Goal: Transaction & Acquisition: Subscribe to service/newsletter

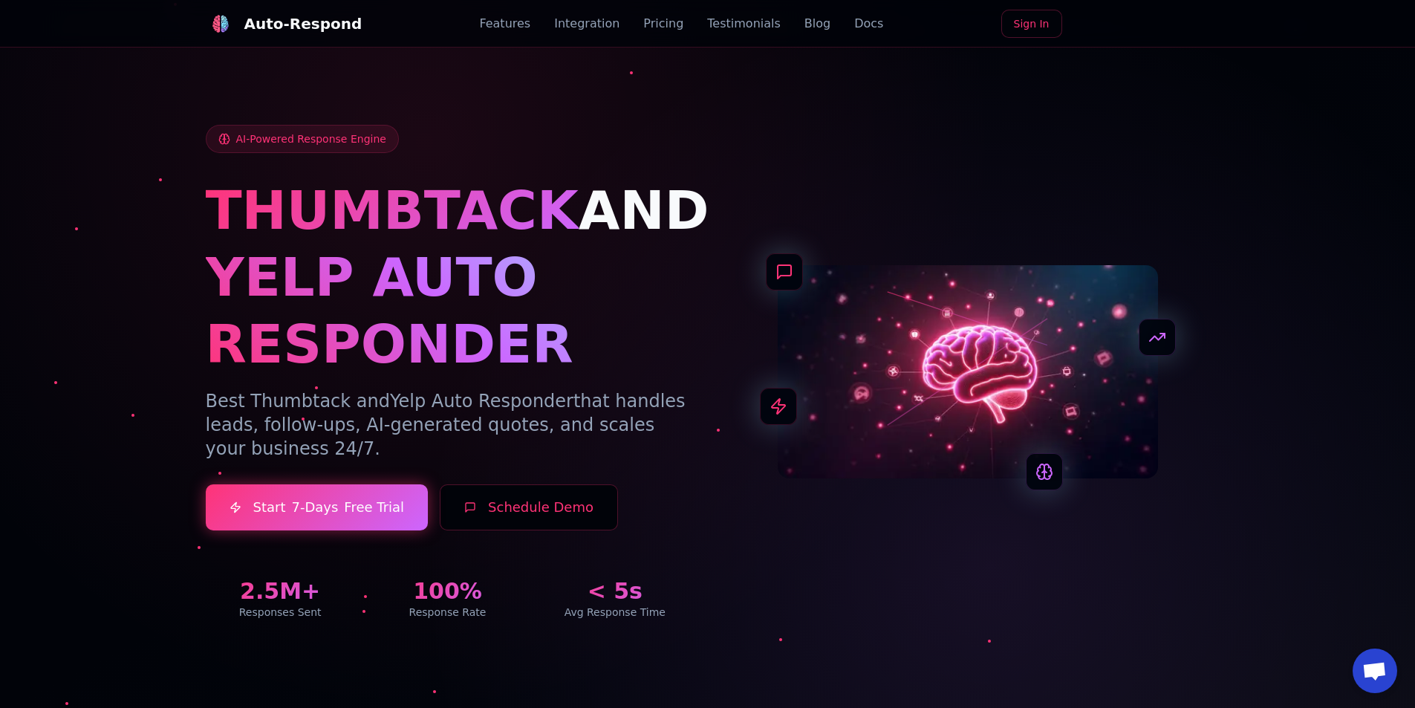
drag, startPoint x: 619, startPoint y: 443, endPoint x: 112, endPoint y: 154, distance: 583.2
click at [113, 154] on section "AI-Powered Response Engine THUMBTACK AND YELP AUTO RESPONDER Best Thumbtack and…" at bounding box center [707, 354] width 1415 height 708
click at [111, 153] on div at bounding box center [707, 354] width 1415 height 708
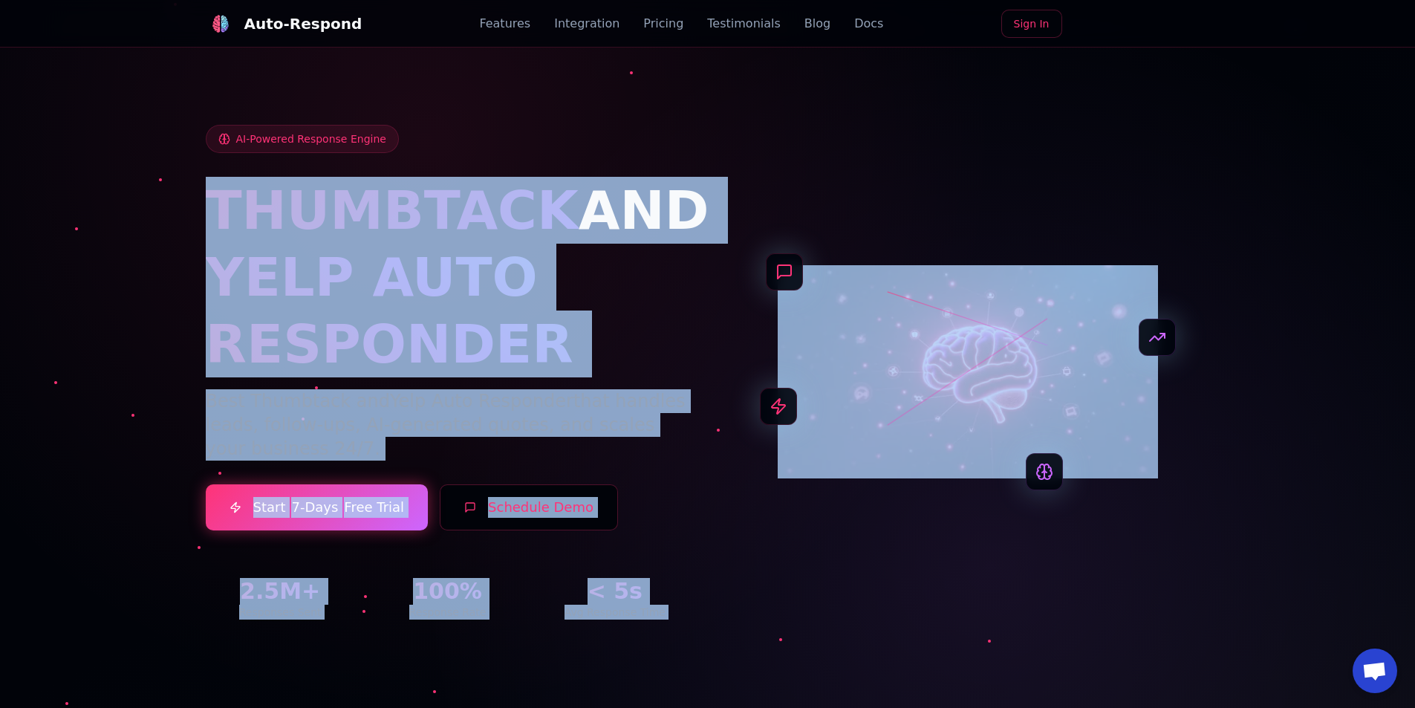
drag, startPoint x: 521, startPoint y: 166, endPoint x: 1039, endPoint y: 539, distance: 638.6
click at [1036, 534] on div "AI-Powered Response Engine THUMBTACK AND YELP AUTO RESPONDER Best Thumbtack and…" at bounding box center [708, 372] width 1004 height 495
click at [1039, 539] on div "AI-Powered Response Engine THUMBTACK AND YELP AUTO RESPONDER Best Thumbtack and…" at bounding box center [708, 372] width 1004 height 495
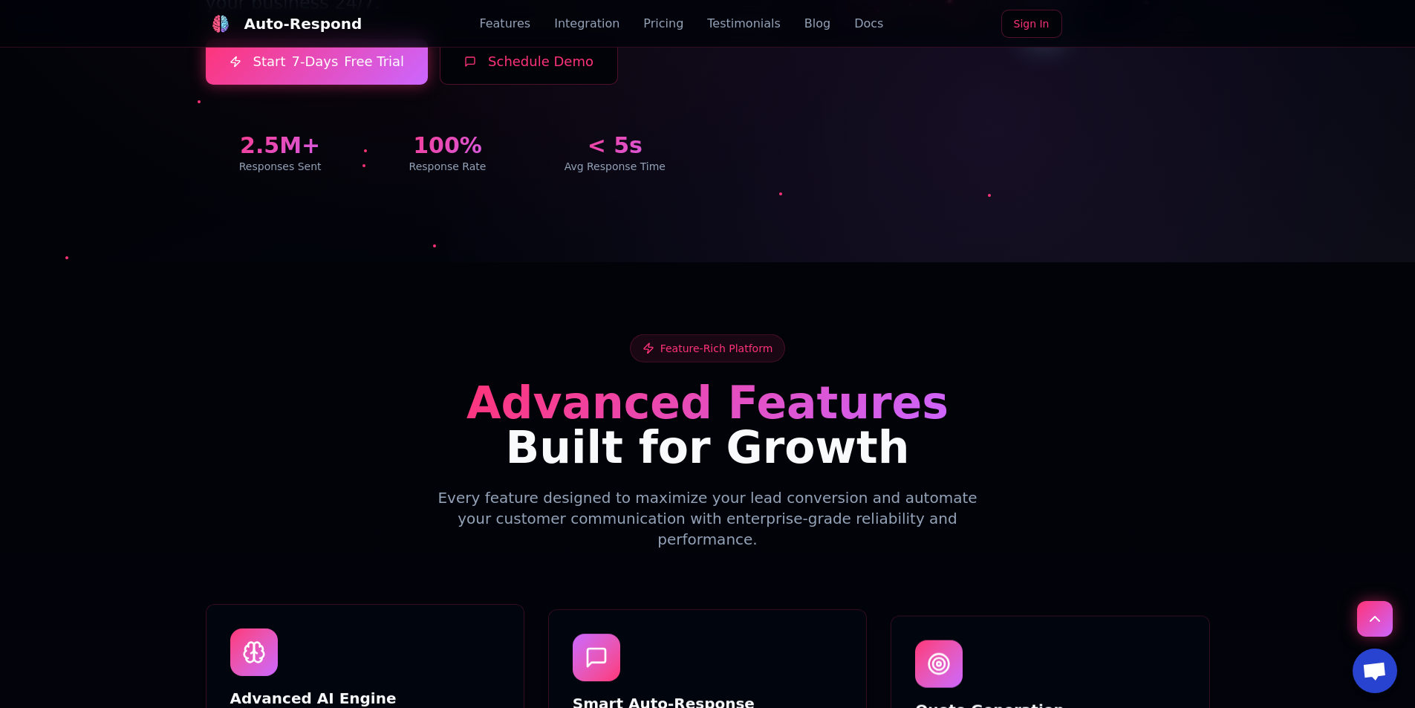
scroll to position [668, 0]
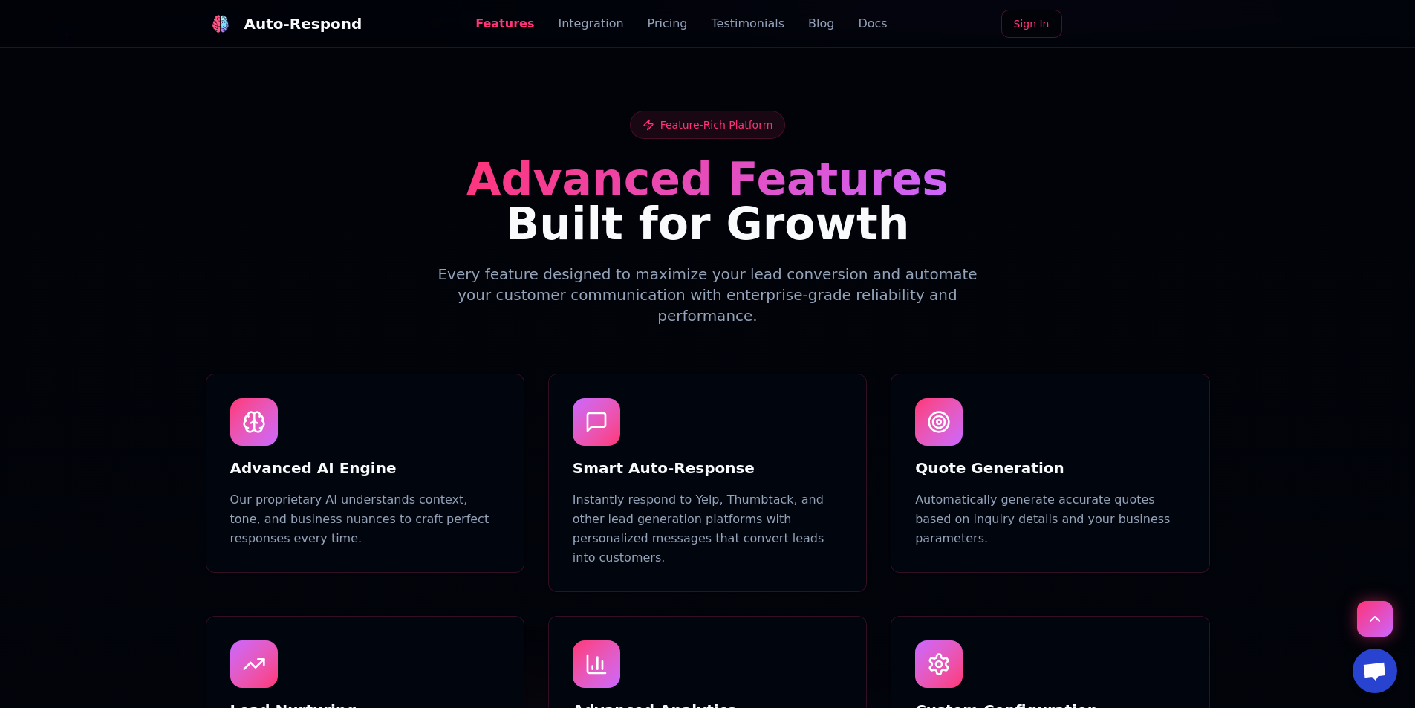
click at [858, 16] on link "Docs" at bounding box center [872, 24] width 29 height 18
click at [409, 281] on div "Feature-Rich Platform Advanced Features Built for Growth Every feature designed…" at bounding box center [708, 218] width 1004 height 215
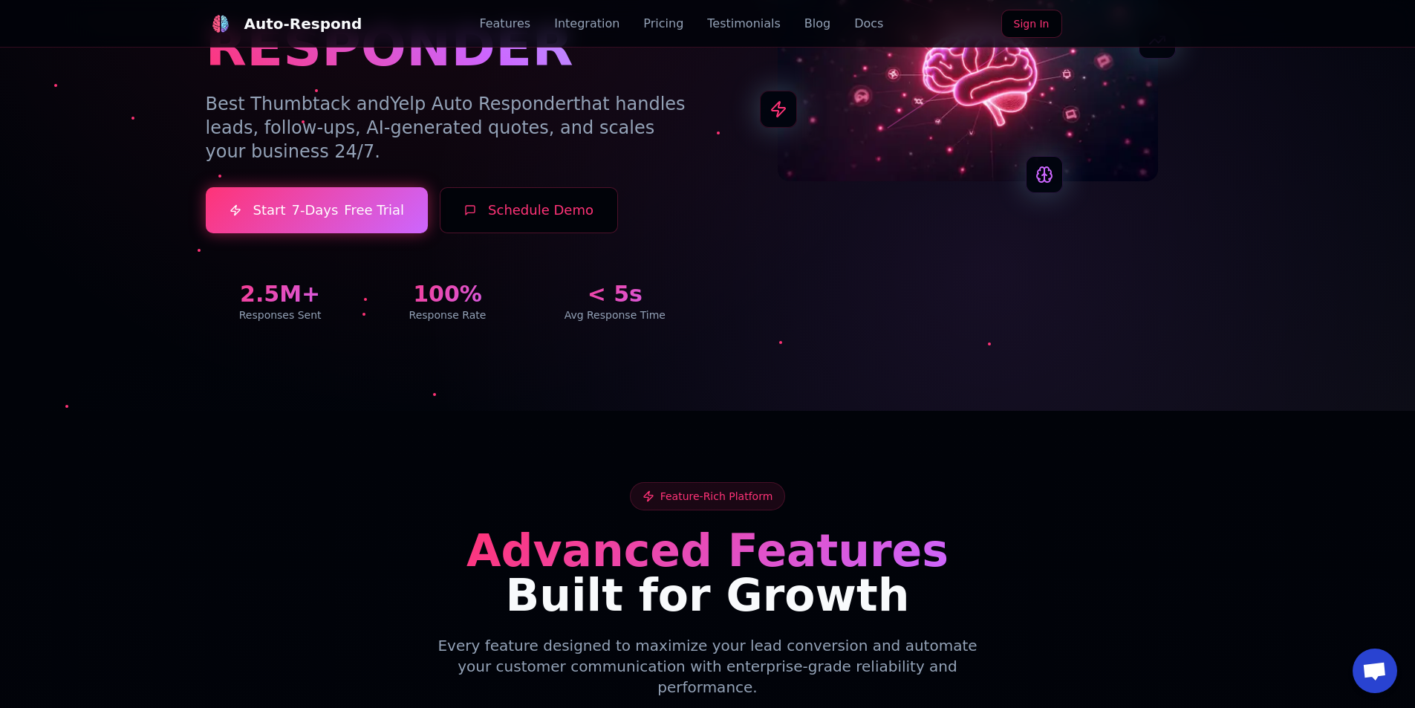
scroll to position [0, 0]
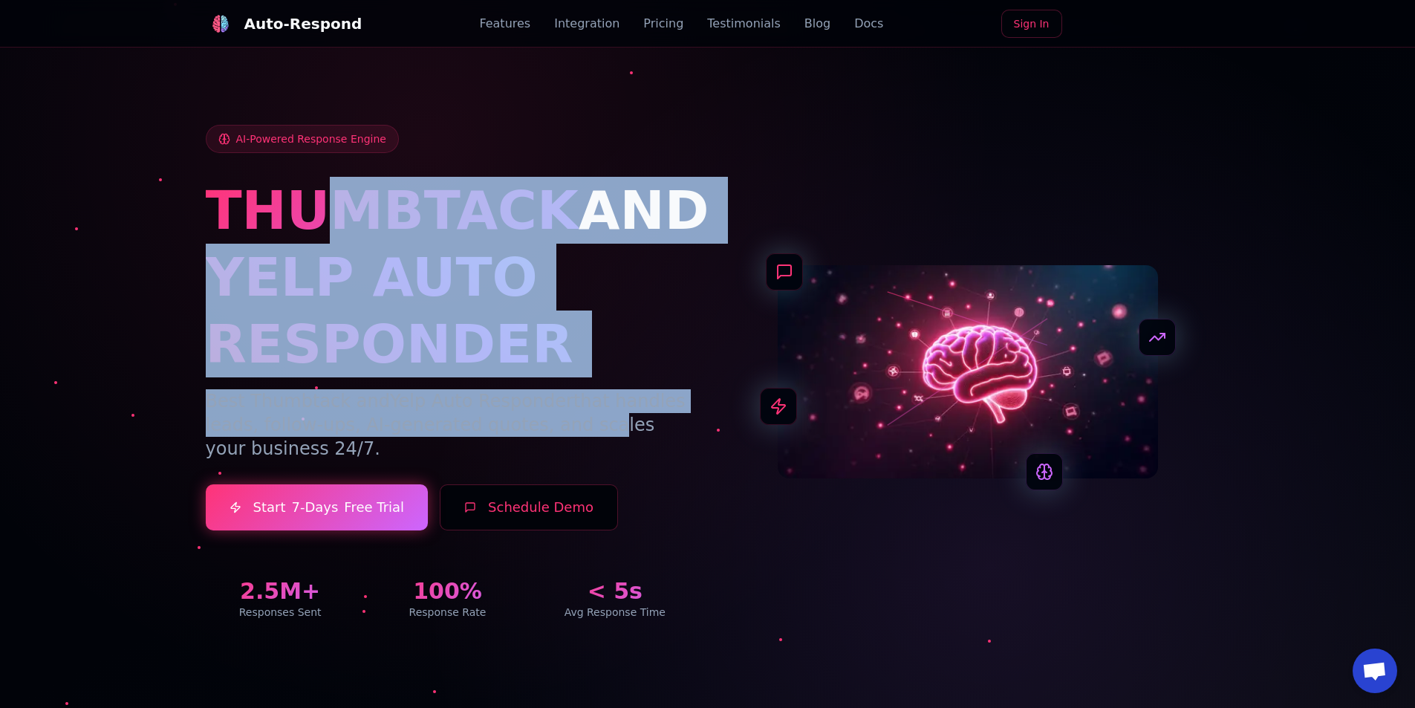
drag, startPoint x: 443, startPoint y: 354, endPoint x: 518, endPoint y: 424, distance: 102.5
click at [518, 424] on div "THUMBTACK AND YELP AUTO RESPONDER Best Thumbtack and Yelp Auto Responder that h…" at bounding box center [448, 319] width 484 height 284
click at [518, 424] on p "Best Thumbtack and Yelp Auto Responder that handles leads, follow-ups, AI-gener…" at bounding box center [448, 424] width 484 height 71
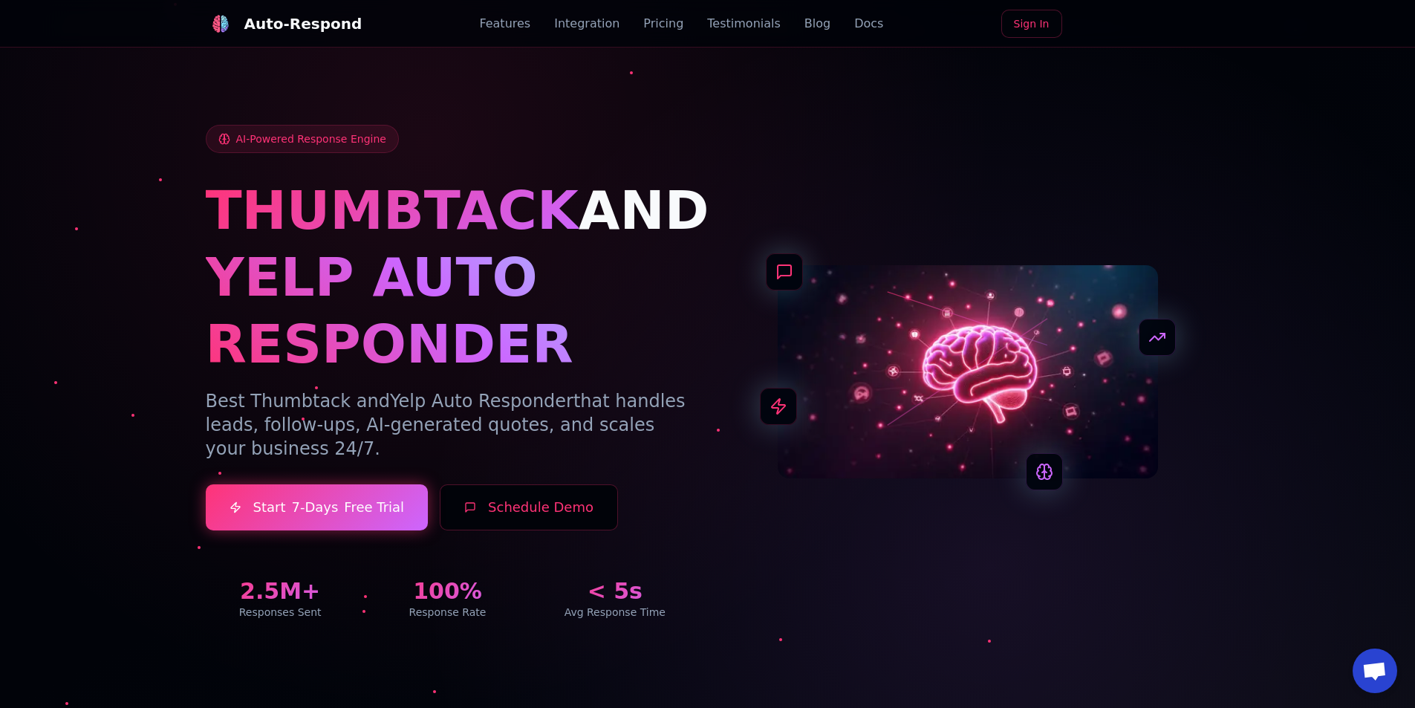
drag, startPoint x: 641, startPoint y: 482, endPoint x: 729, endPoint y: 437, distance: 98.3
click at [641, 482] on div "AI-Powered Response Engine THUMBTACK AND YELP AUTO RESPONDER Best Thumbtack and…" at bounding box center [448, 372] width 484 height 495
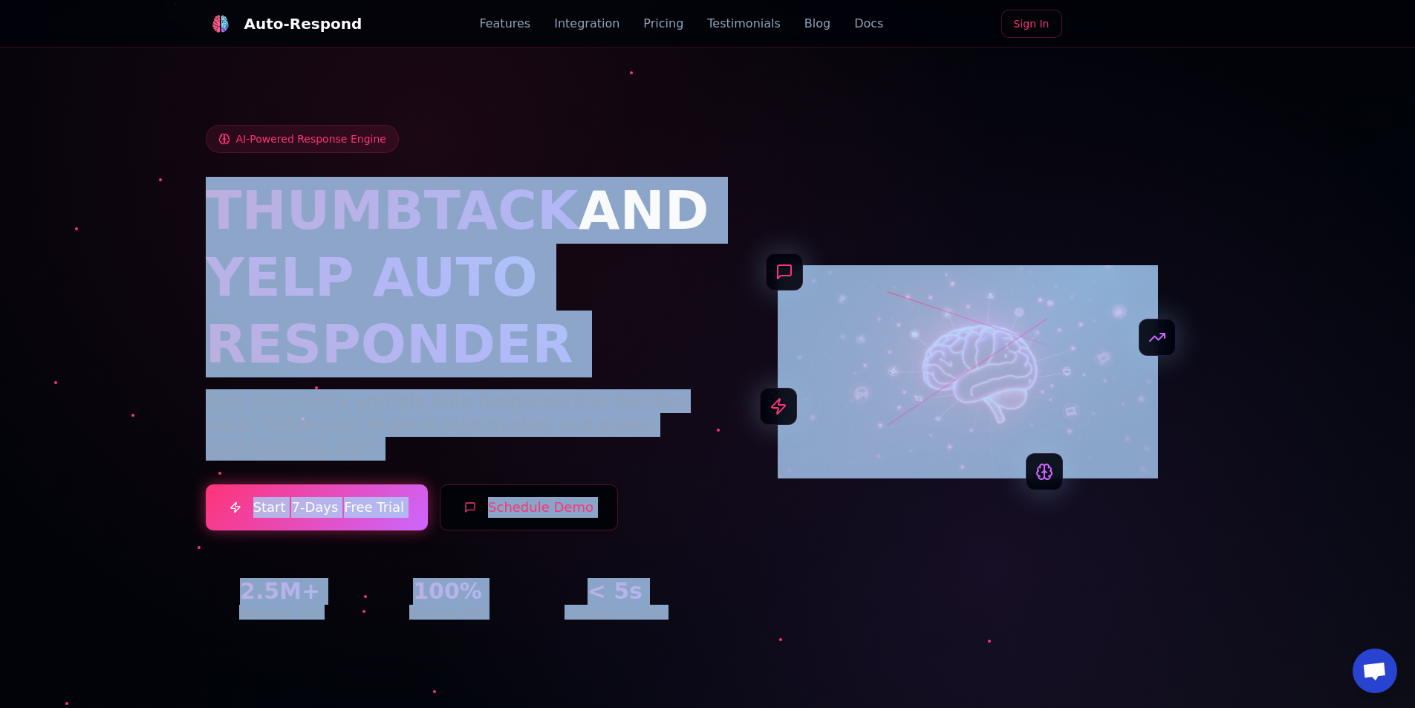
drag, startPoint x: 728, startPoint y: 240, endPoint x: 890, endPoint y: 517, distance: 320.9
click at [873, 502] on div "AI-Powered Response Engine THUMBTACK AND YELP AUTO RESPONDER Best Thumbtack and…" at bounding box center [708, 372] width 1004 height 495
click at [890, 517] on div "AI-Powered Response Engine THUMBTACK AND YELP AUTO RESPONDER Best Thumbtack and…" at bounding box center [708, 372] width 1004 height 495
drag, startPoint x: 86, startPoint y: 125, endPoint x: 939, endPoint y: 643, distance: 997.9
click at [939, 643] on section "AI-Powered Response Engine THUMBTACK AND YELP AUTO RESPONDER Best Thumbtack and…" at bounding box center [707, 354] width 1415 height 708
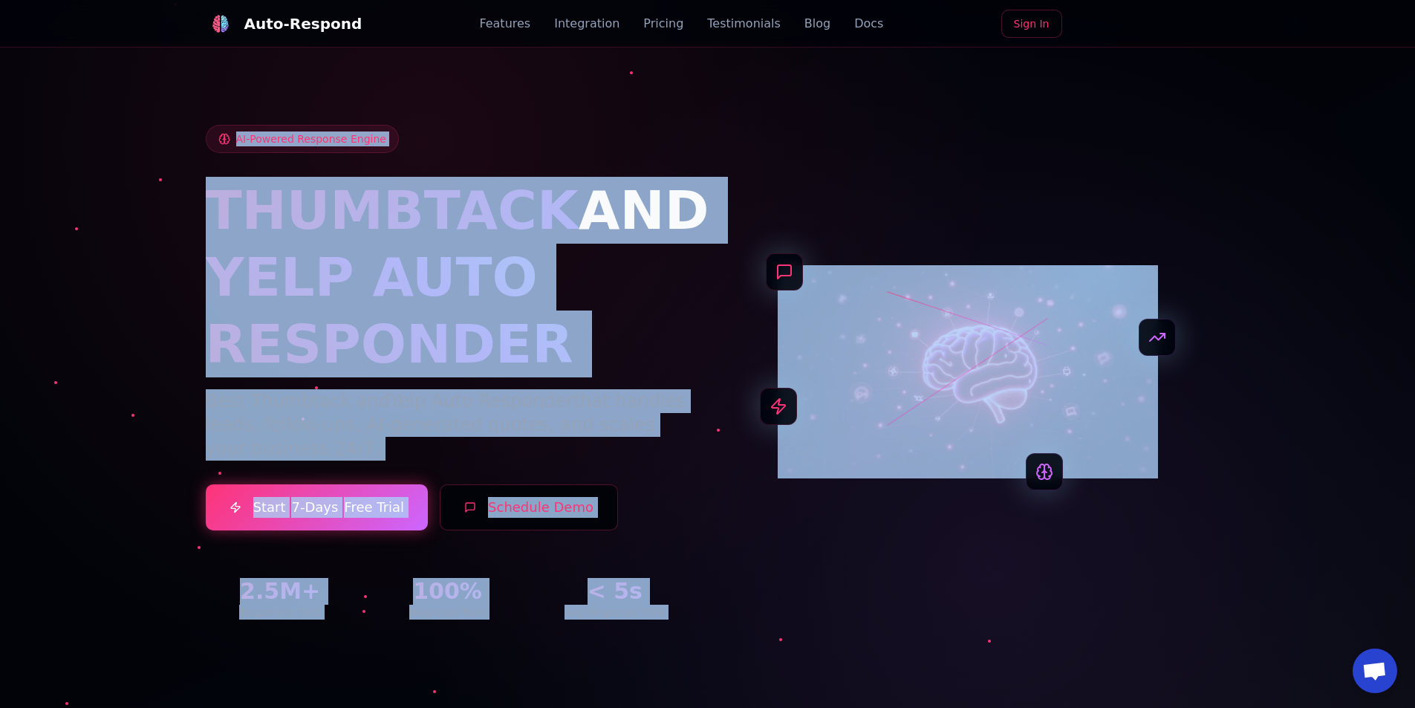
click at [937, 645] on div "AI-Powered Response Engine THUMBTACK AND YELP AUTO RESPONDER Best Thumbtack and…" at bounding box center [708, 354] width 1040 height 602
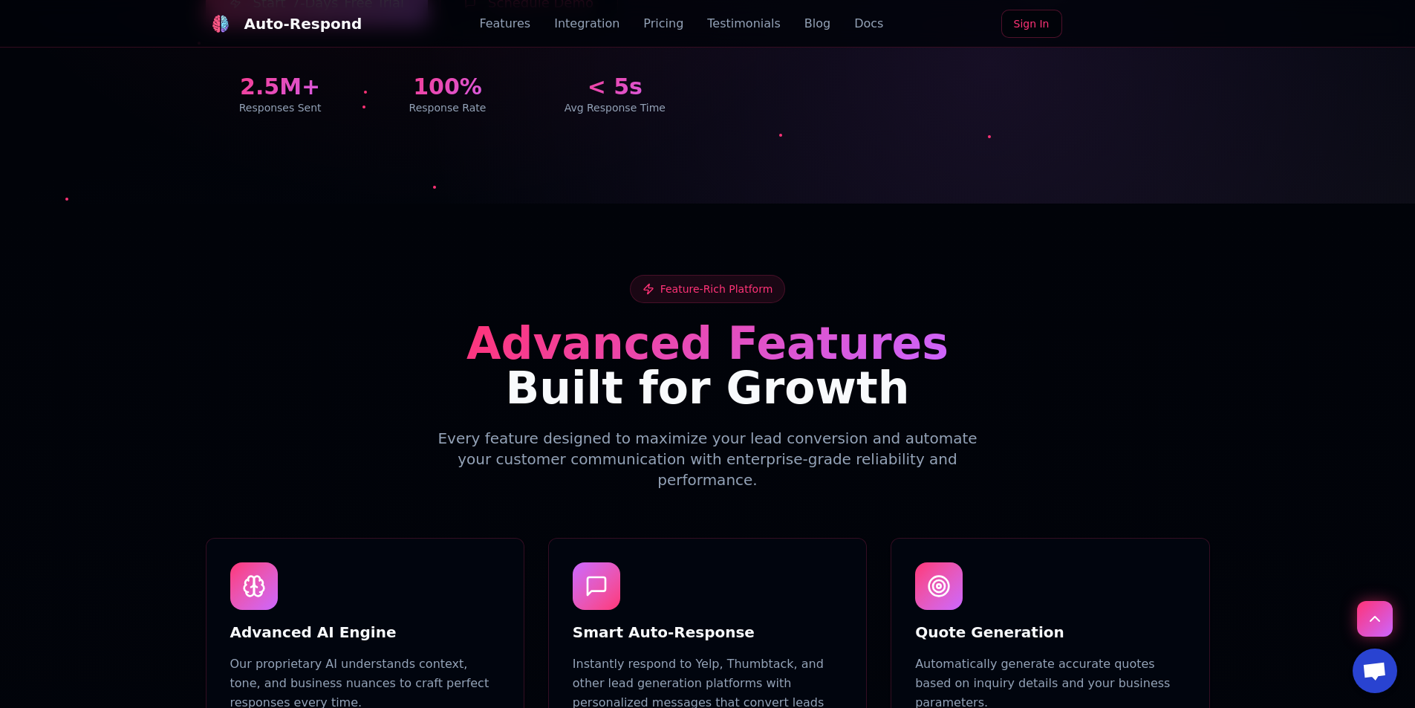
scroll to position [297, 0]
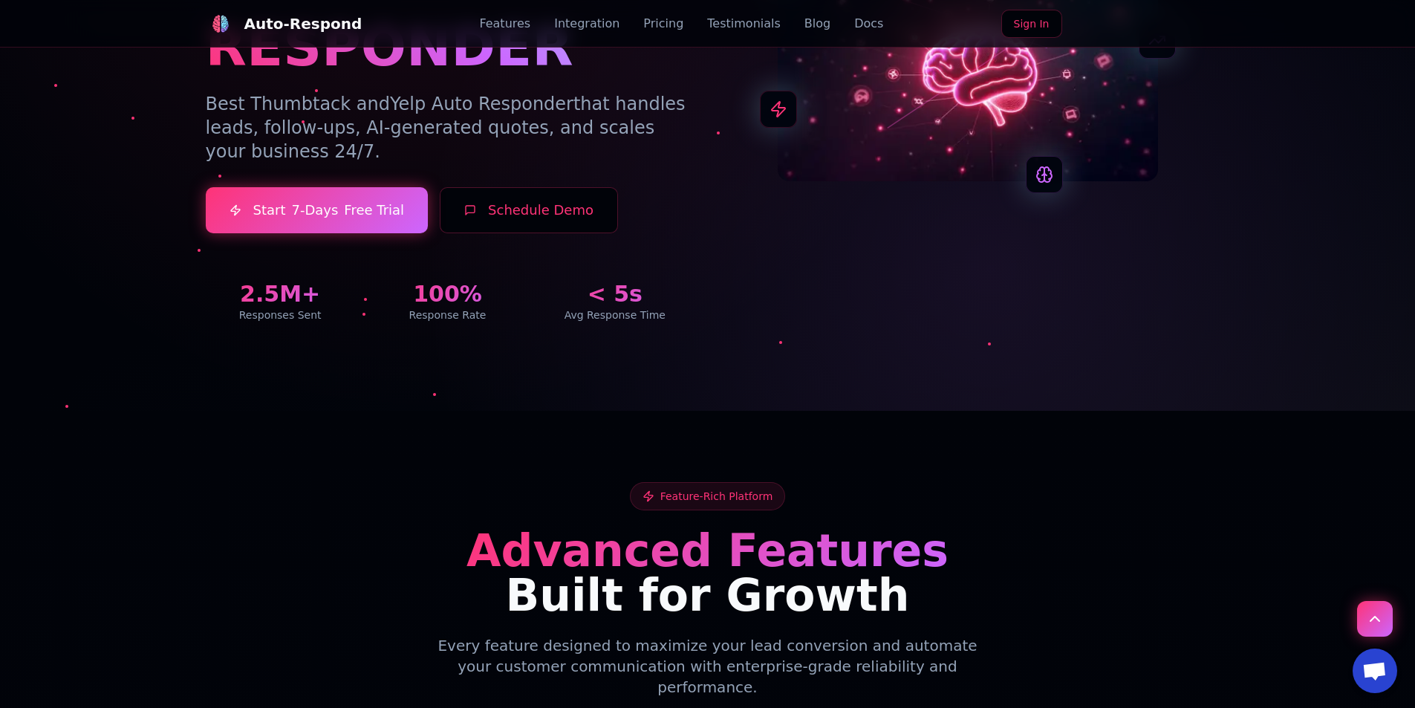
click at [477, 221] on button "Schedule Demo" at bounding box center [529, 210] width 178 height 46
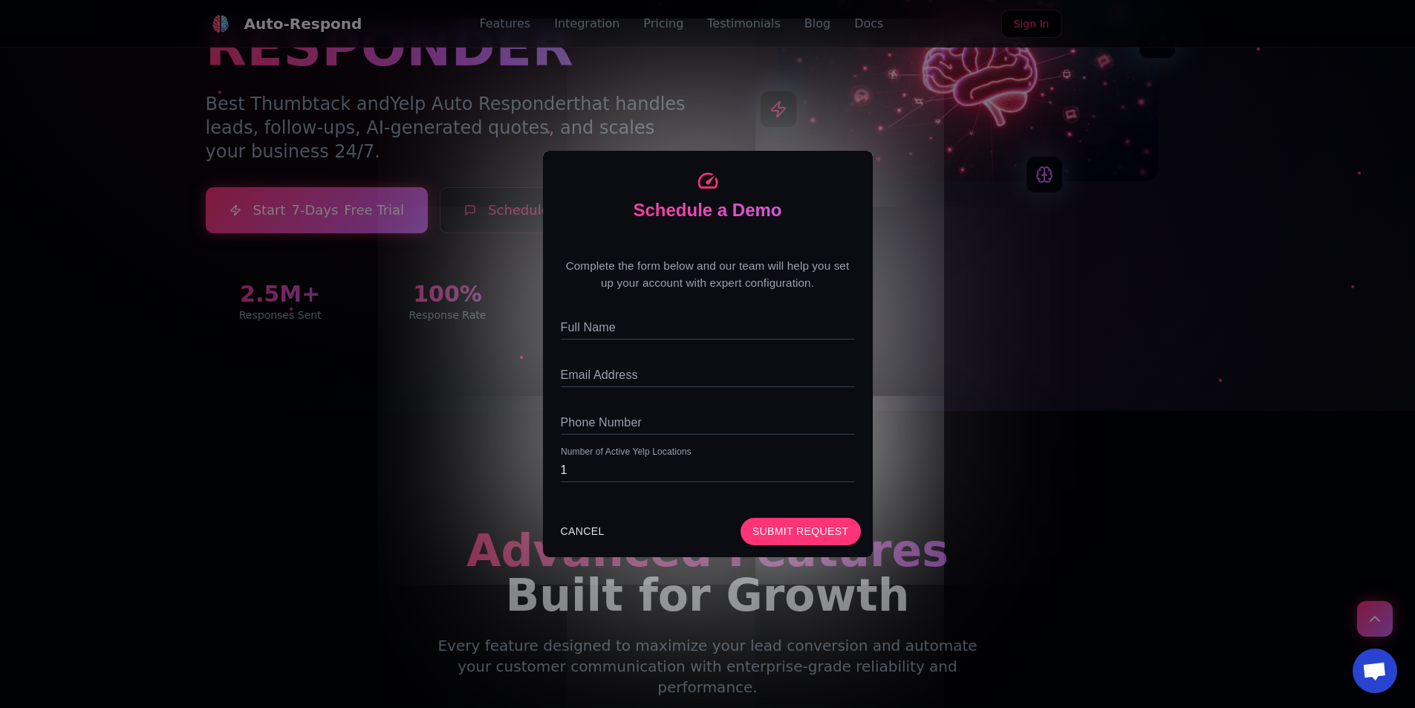
click at [712, 341] on div "Complete the form below and our team will help you set up your account with exp…" at bounding box center [708, 373] width 330 height 266
click at [689, 469] on input "1" at bounding box center [708, 470] width 294 height 24
click at [963, 439] on div "Schedule a Demo Complete the form below and our team will help you set up your …" at bounding box center [707, 354] width 1415 height 708
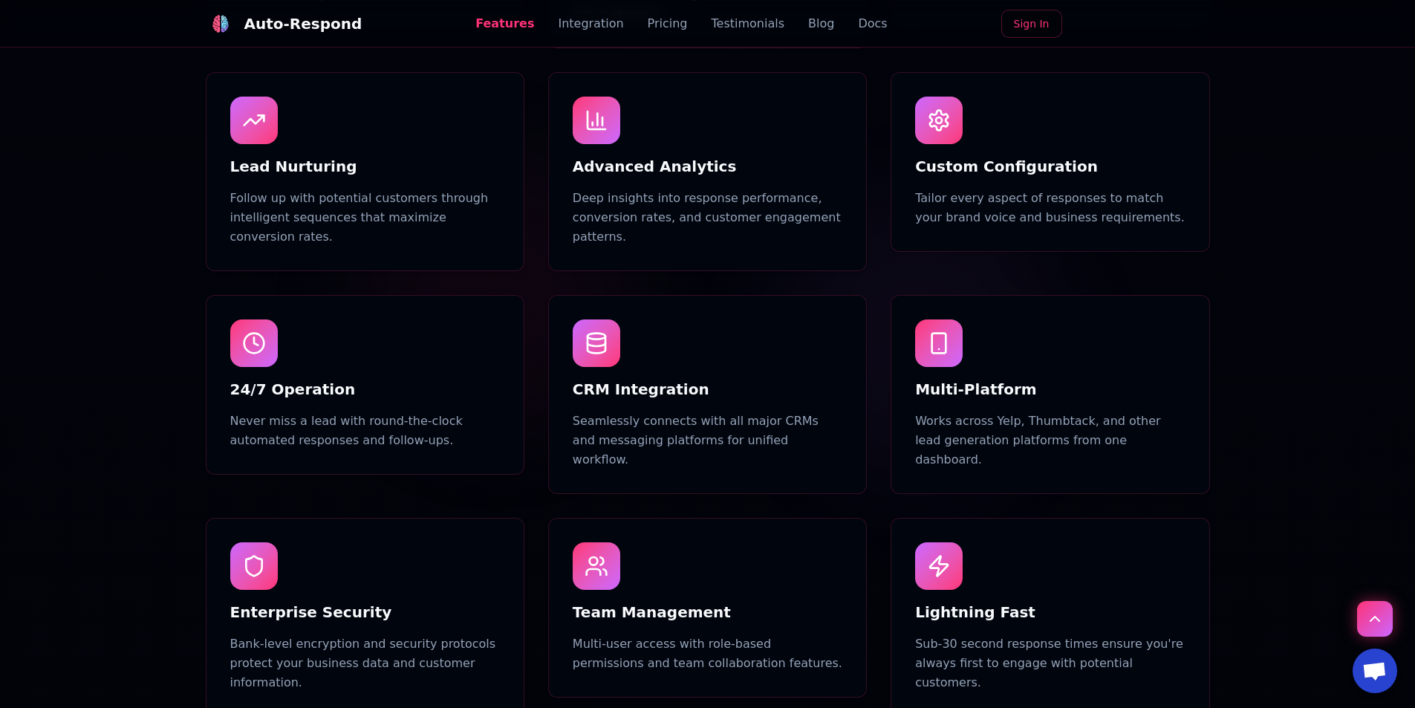
scroll to position [1337, 0]
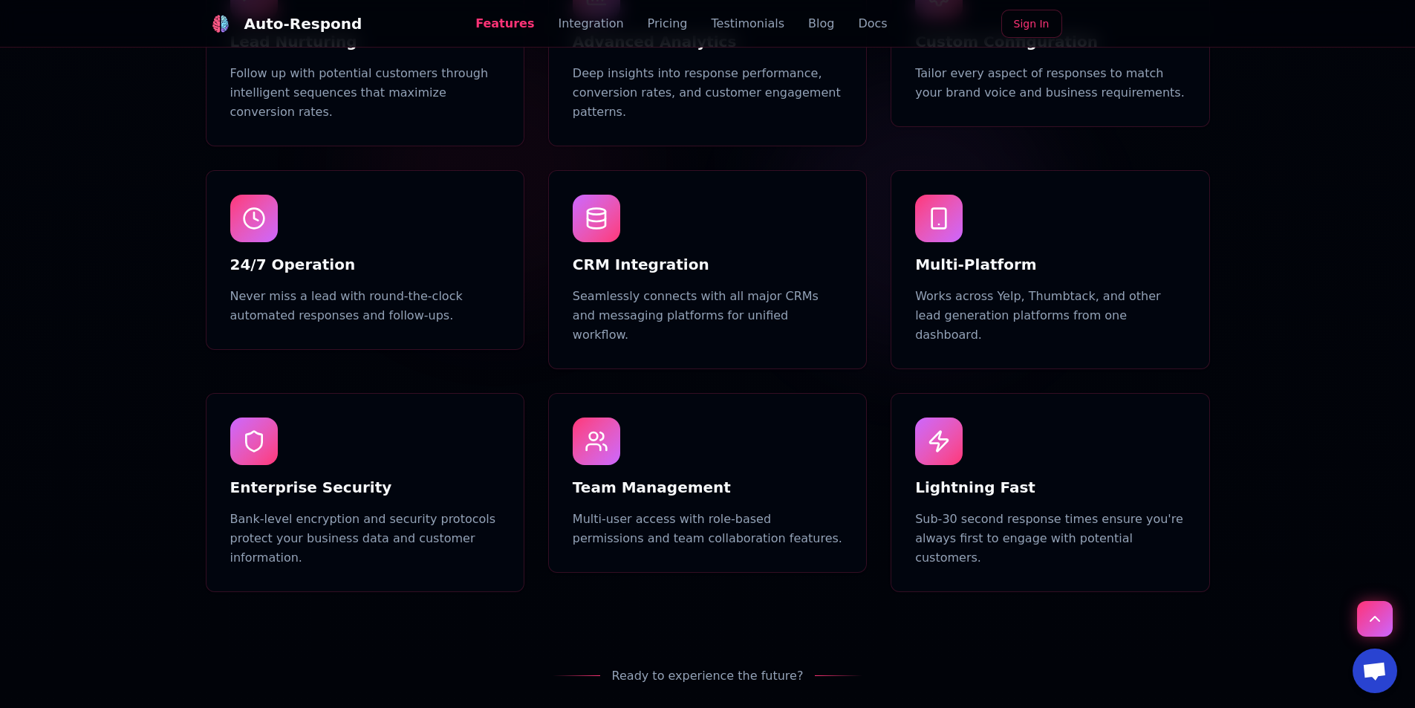
click at [599, 204] on div at bounding box center [597, 219] width 48 height 48
click at [594, 254] on h3 "CRM Integration" at bounding box center [708, 264] width 270 height 21
drag, startPoint x: 594, startPoint y: 222, endPoint x: 649, endPoint y: 282, distance: 81.5
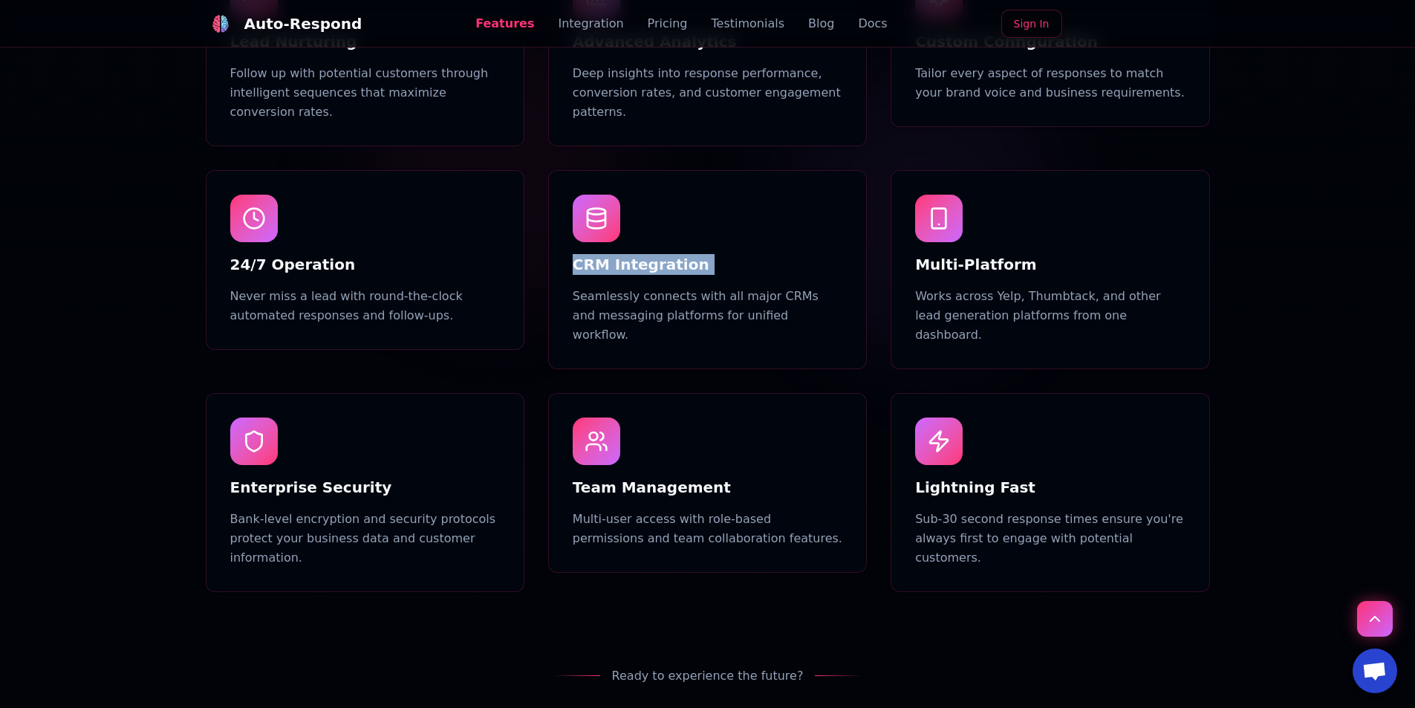
click at [594, 254] on h3 "CRM Integration" at bounding box center [708, 264] width 270 height 21
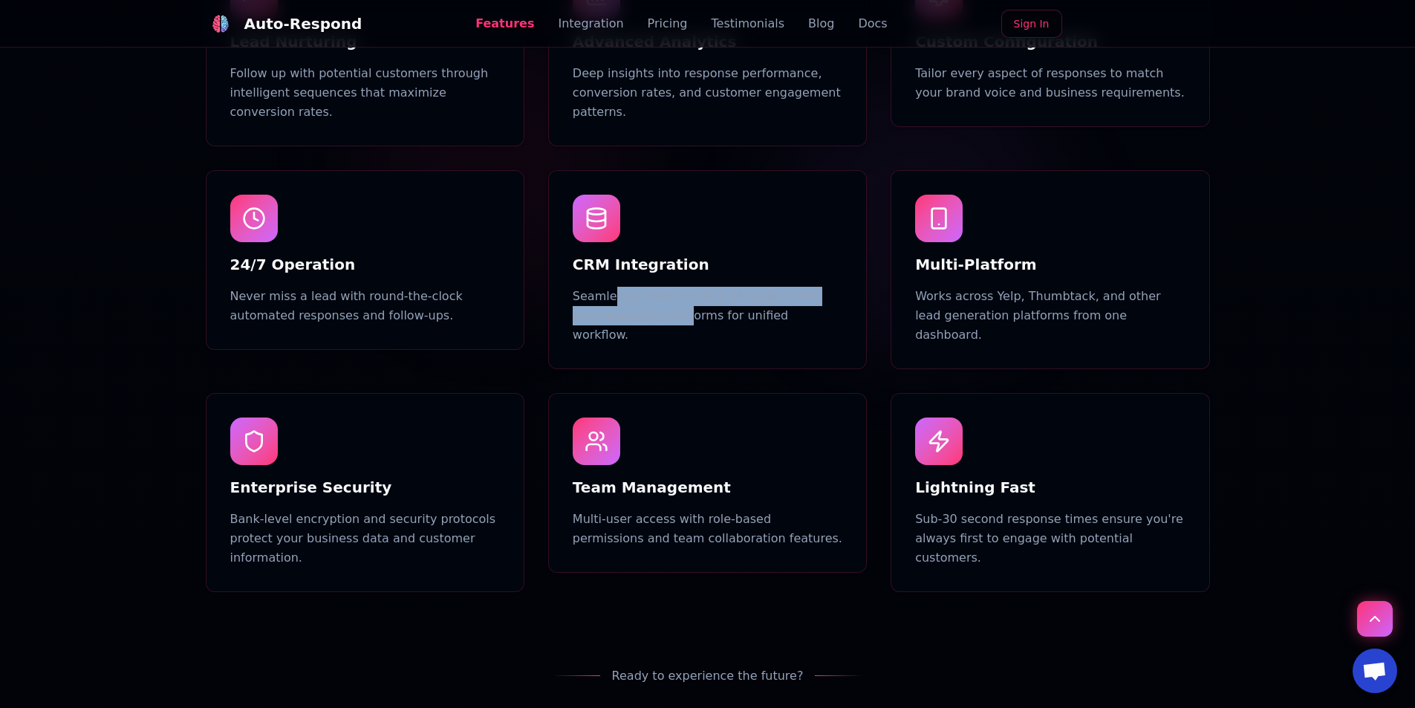
drag, startPoint x: 649, startPoint y: 282, endPoint x: 657, endPoint y: 290, distance: 11.0
click at [657, 290] on div "CRM Integration Seamlessly connects with all major CRMs and messaging platforms…" at bounding box center [707, 270] width 317 height 198
drag, startPoint x: 657, startPoint y: 290, endPoint x: 590, endPoint y: 244, distance: 81.4
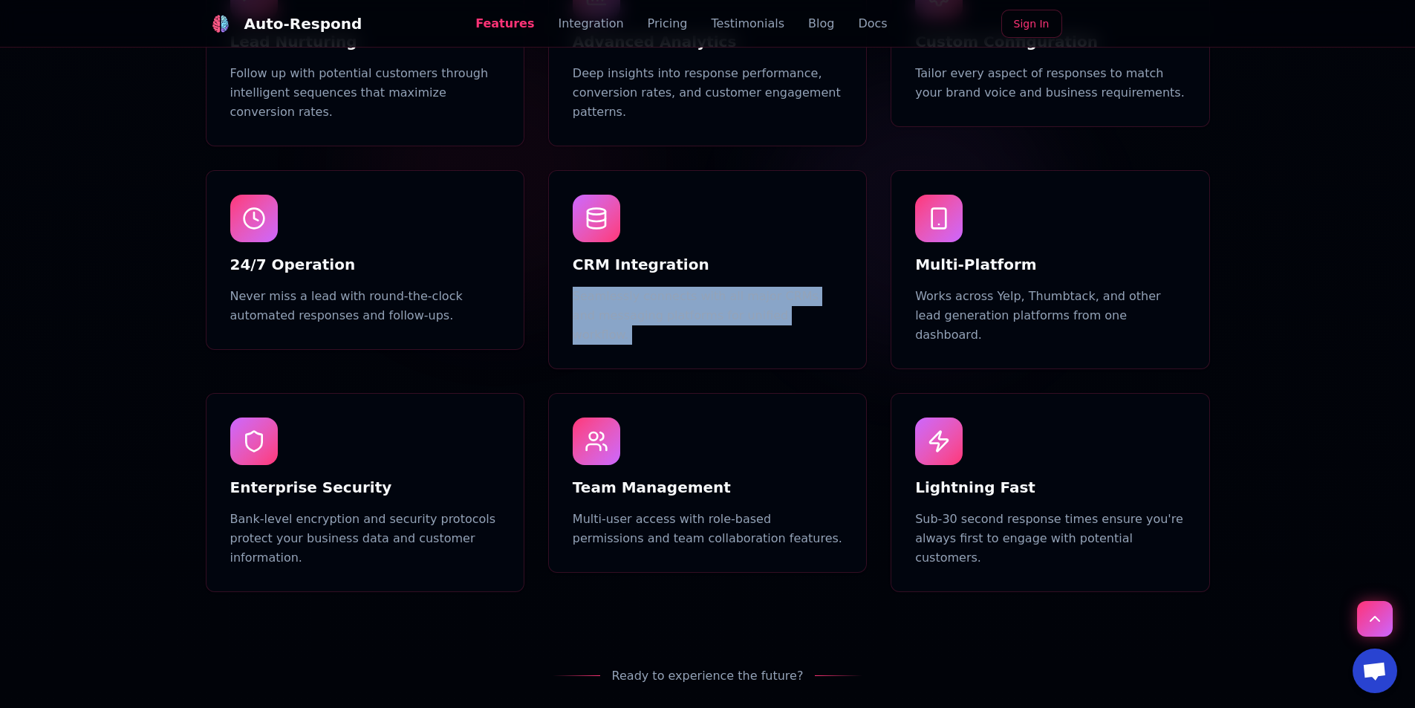
click at [590, 244] on div "CRM Integration Seamlessly connects with all major CRMs and messaging platforms…" at bounding box center [707, 270] width 317 height 198
click at [589, 242] on div "CRM Integration Seamlessly connects with all major CRMs and messaging platforms…" at bounding box center [707, 270] width 317 height 198
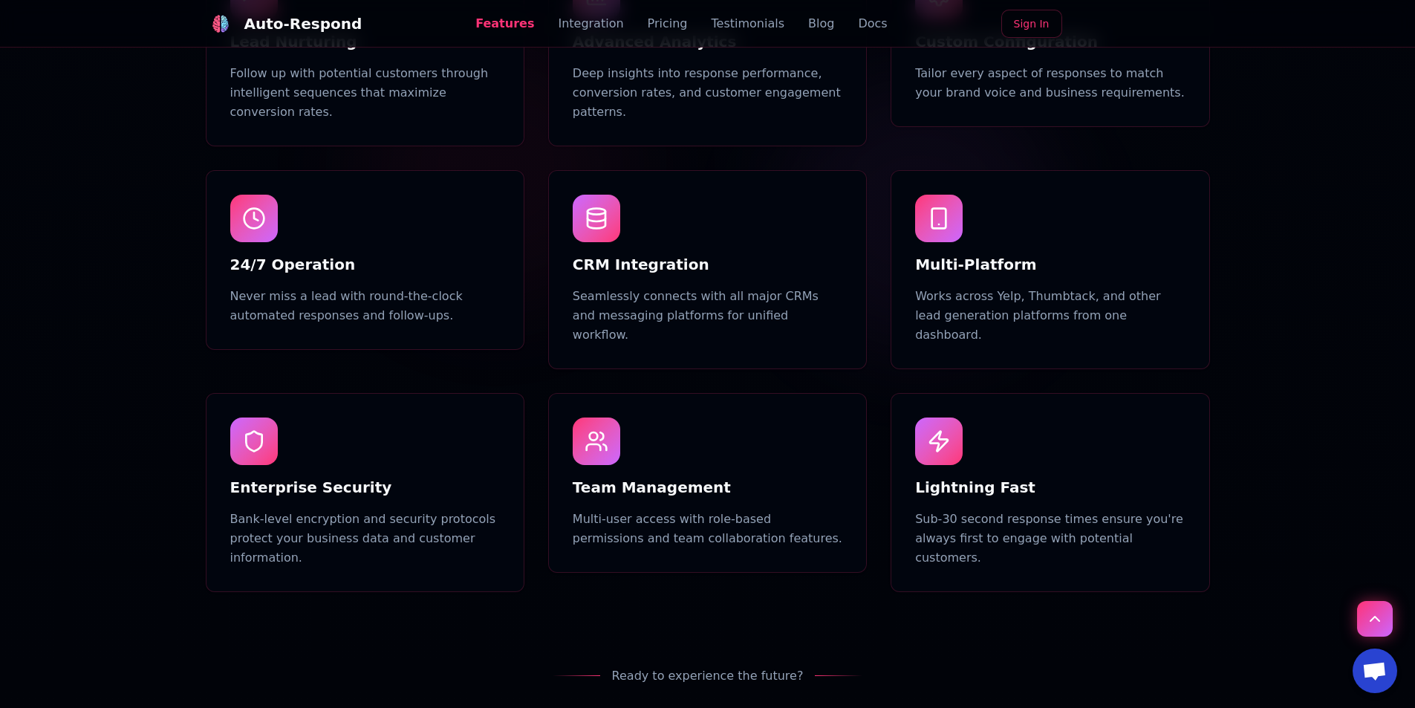
click at [585, 254] on h3 "CRM Integration" at bounding box center [708, 264] width 270 height 21
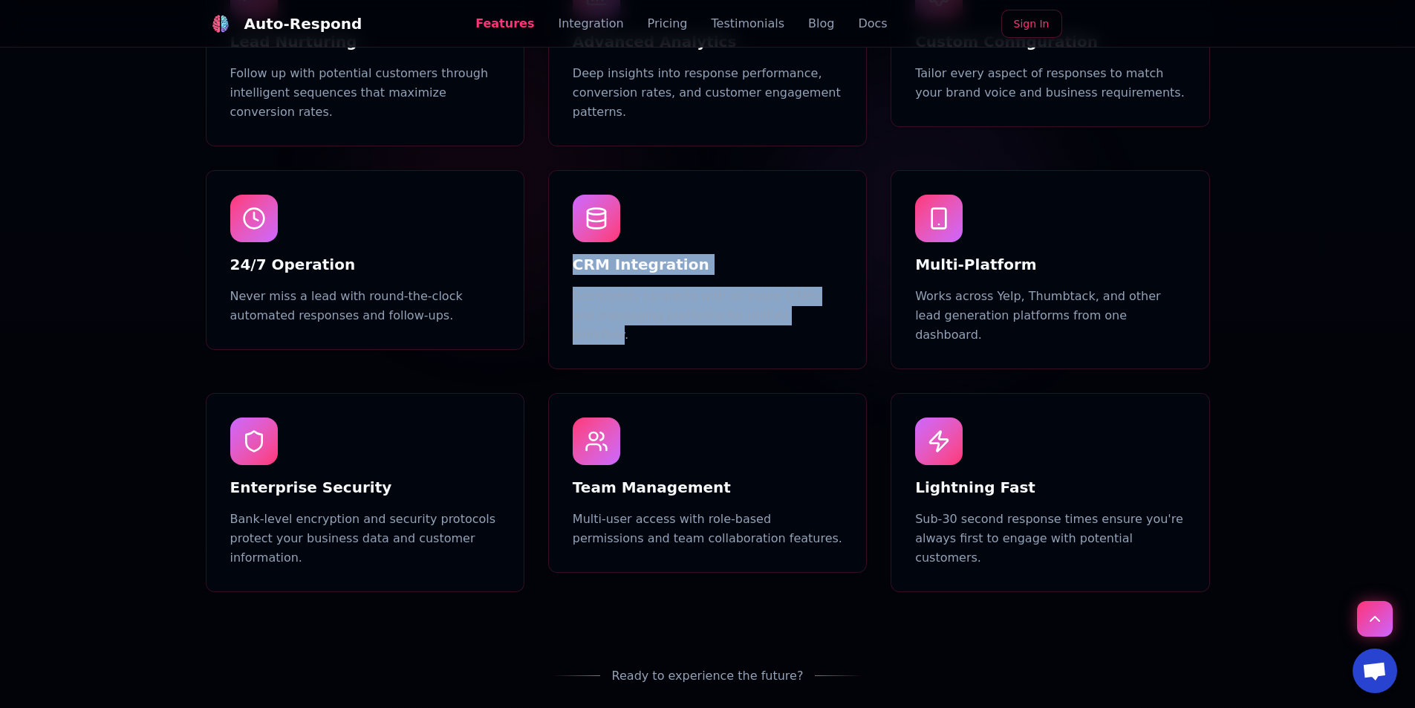
drag, startPoint x: 585, startPoint y: 233, endPoint x: 778, endPoint y: 299, distance: 204.6
click at [778, 299] on div "CRM Integration Seamlessly connects with all major CRMs and messaging platforms…" at bounding box center [707, 270] width 317 height 198
drag, startPoint x: 608, startPoint y: 215, endPoint x: 581, endPoint y: 215, distance: 26.7
click at [581, 215] on div "CRM Integration Seamlessly connects with all major CRMs and messaging platforms…" at bounding box center [707, 270] width 317 height 198
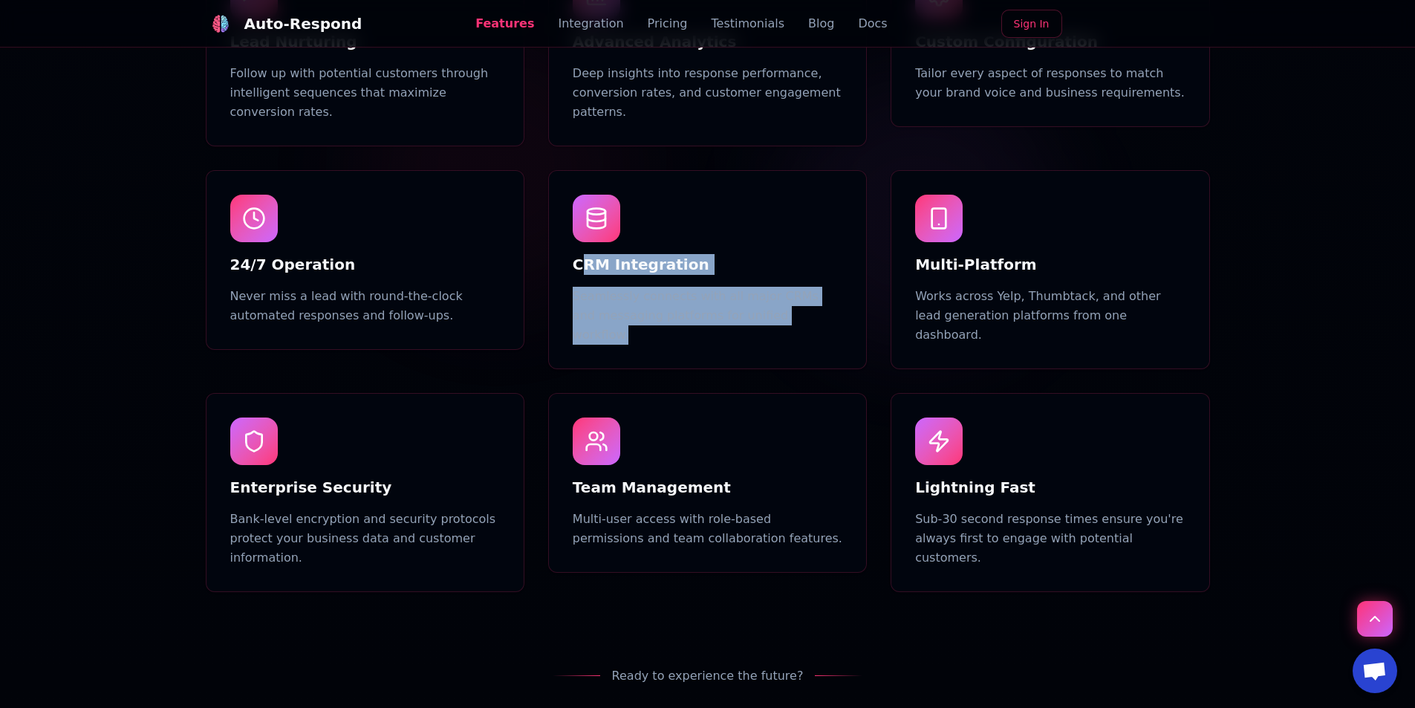
click at [581, 254] on h3 "CRM Integration" at bounding box center [708, 264] width 270 height 21
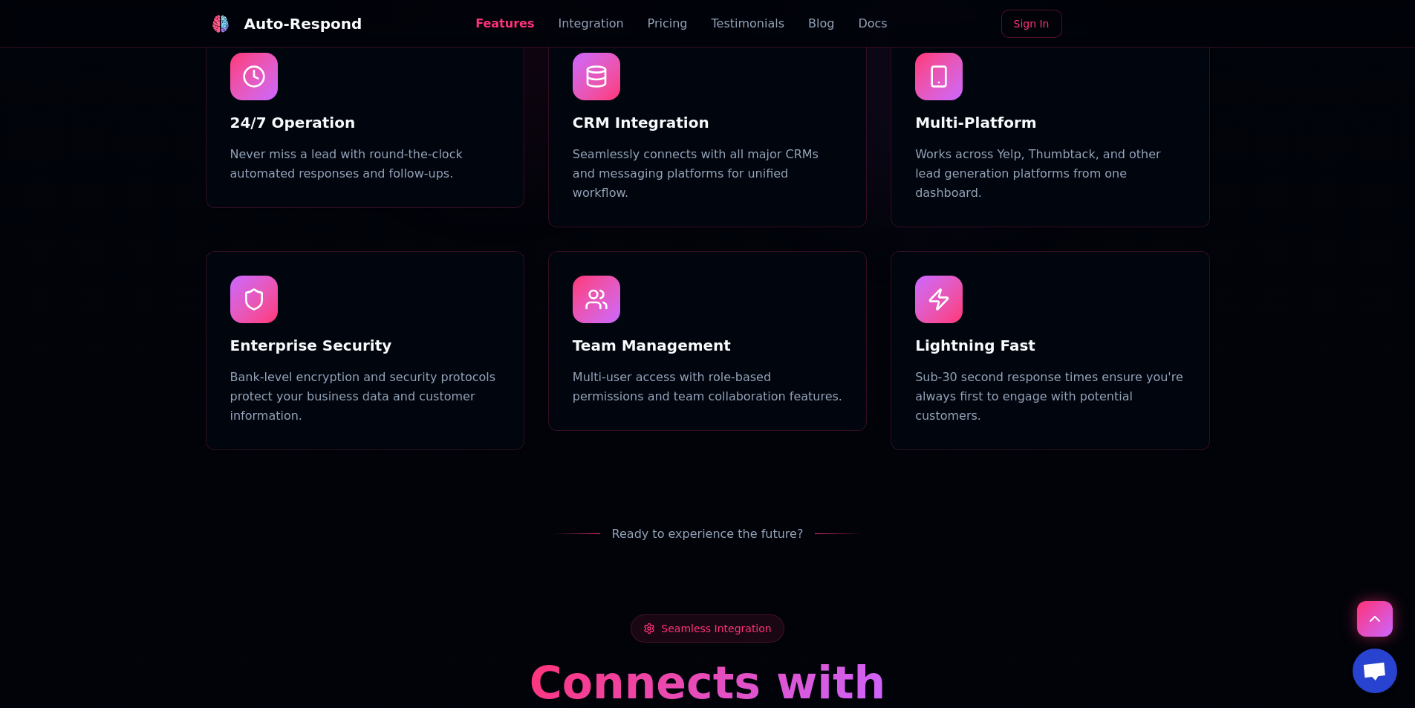
scroll to position [1634, 0]
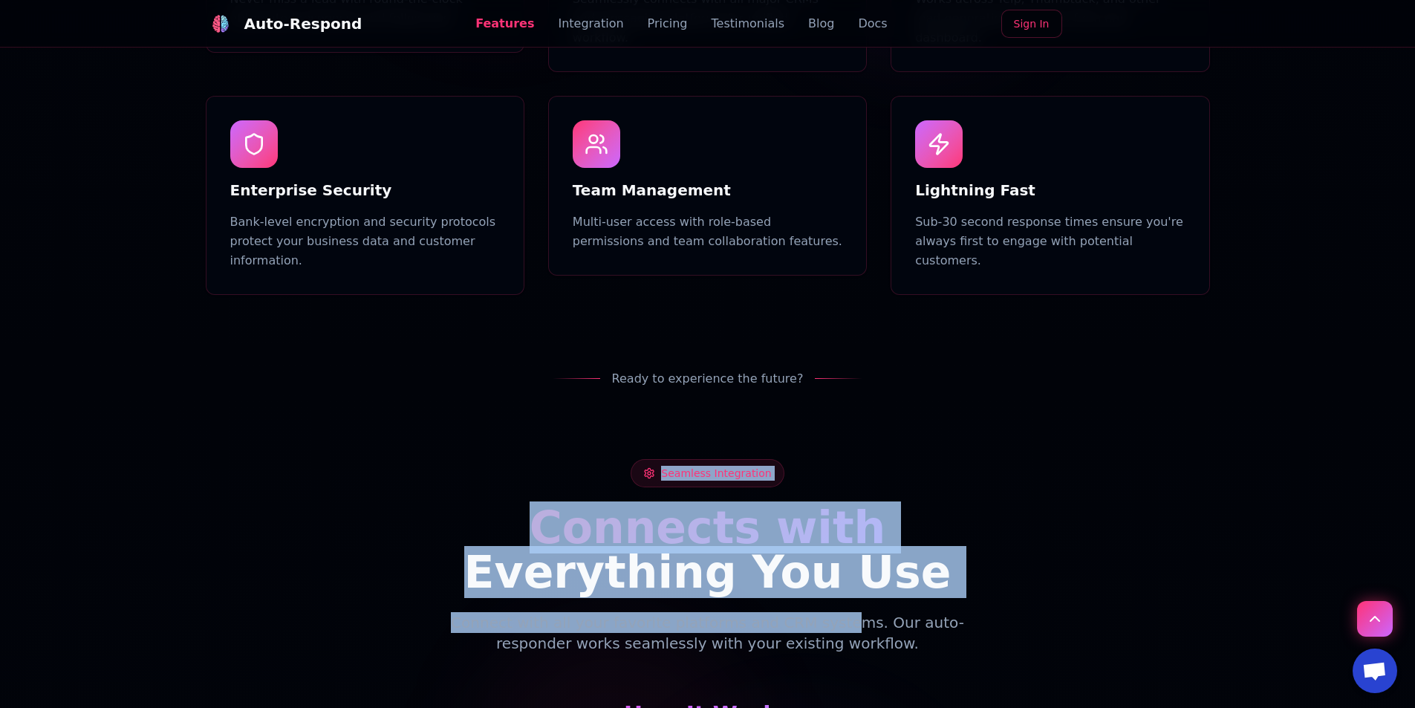
drag, startPoint x: 791, startPoint y: 547, endPoint x: 1035, endPoint y: 666, distance: 271.4
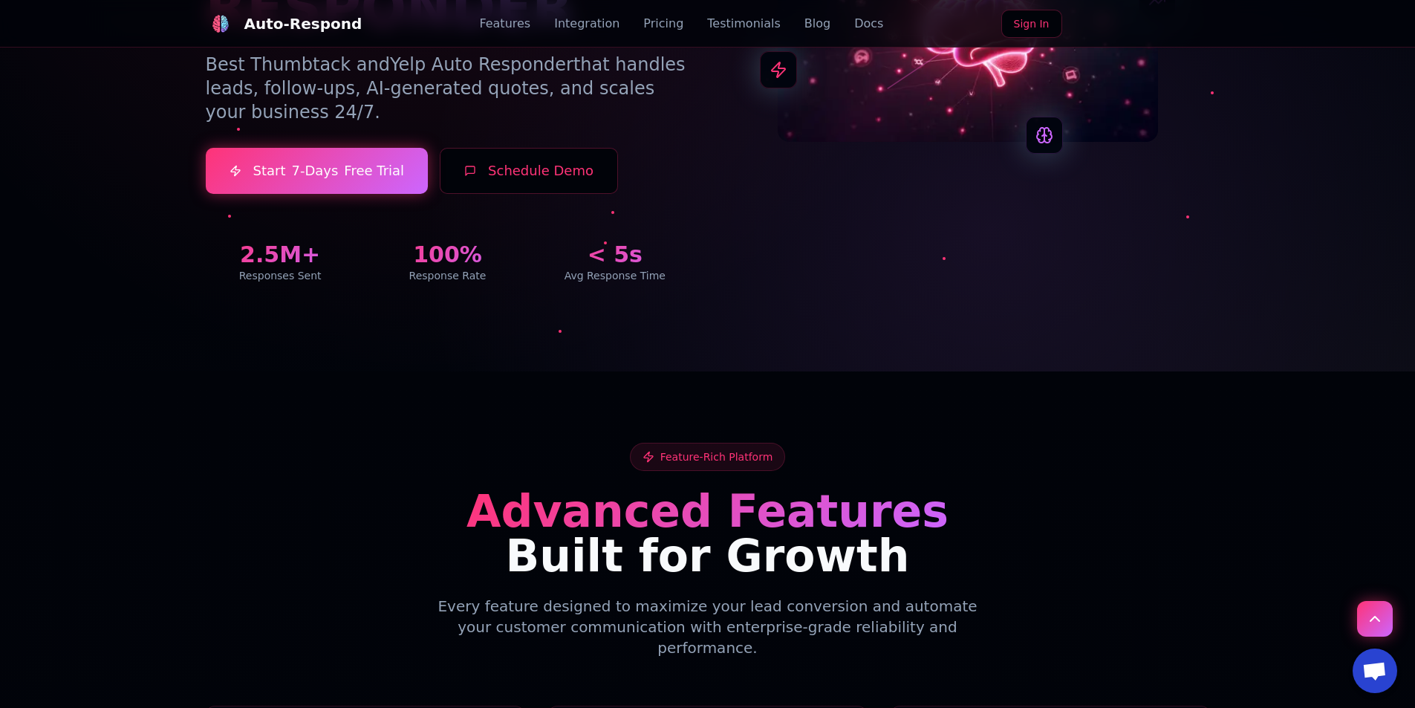
scroll to position [0, 0]
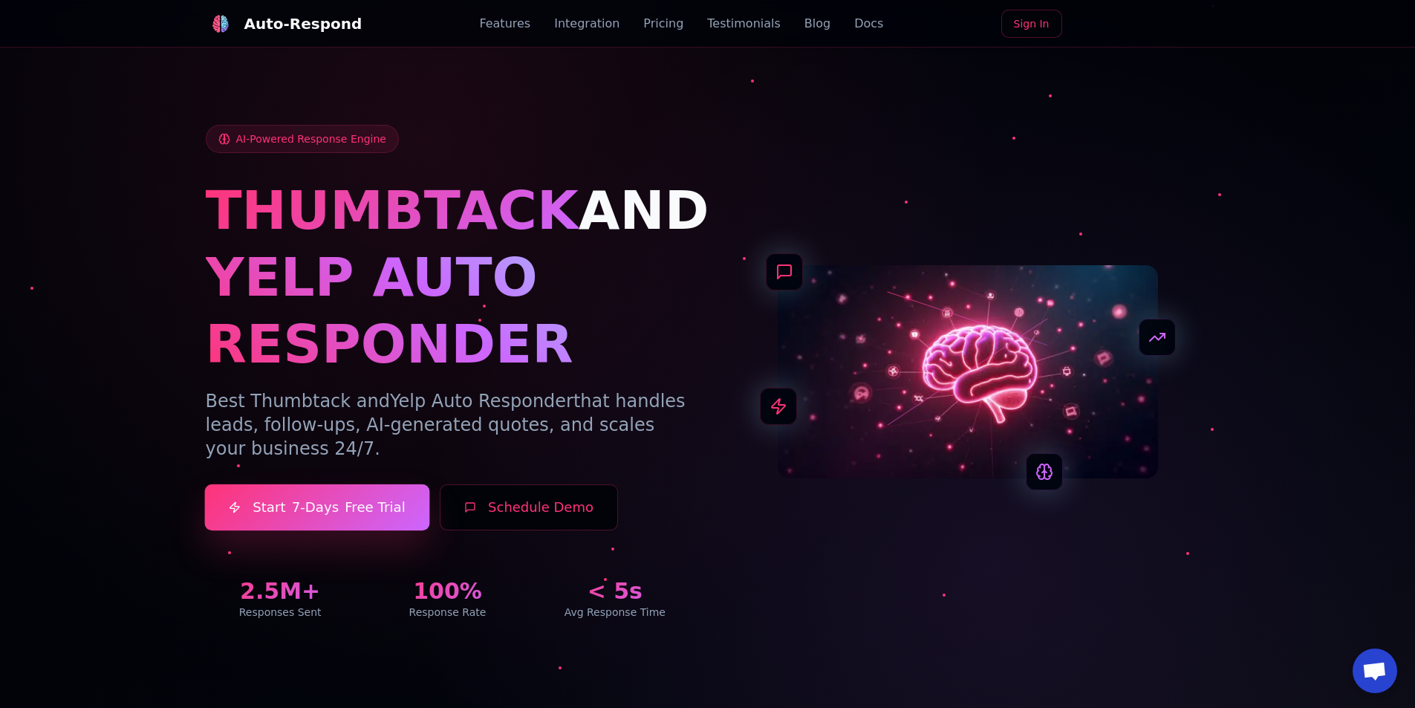
click at [385, 510] on link "Start 7-Days Free Trial" at bounding box center [316, 507] width 225 height 47
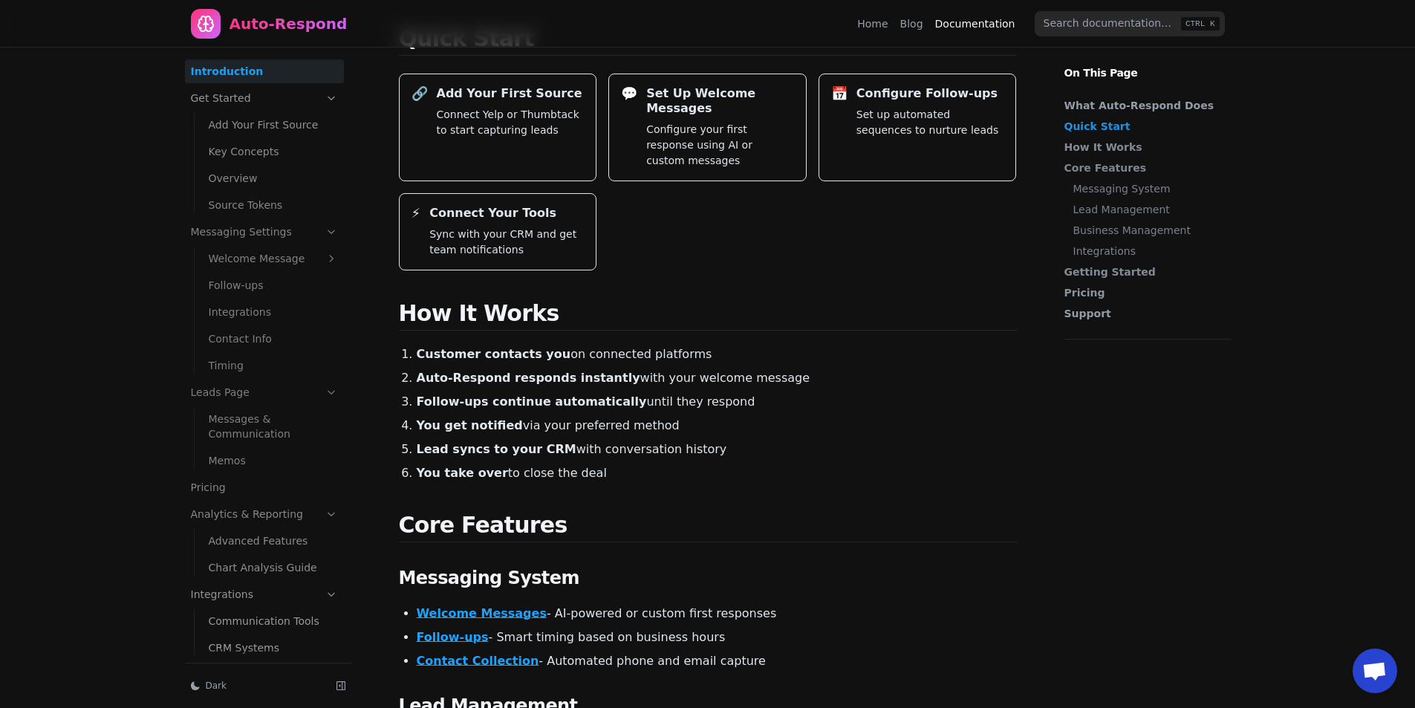
scroll to position [371, 0]
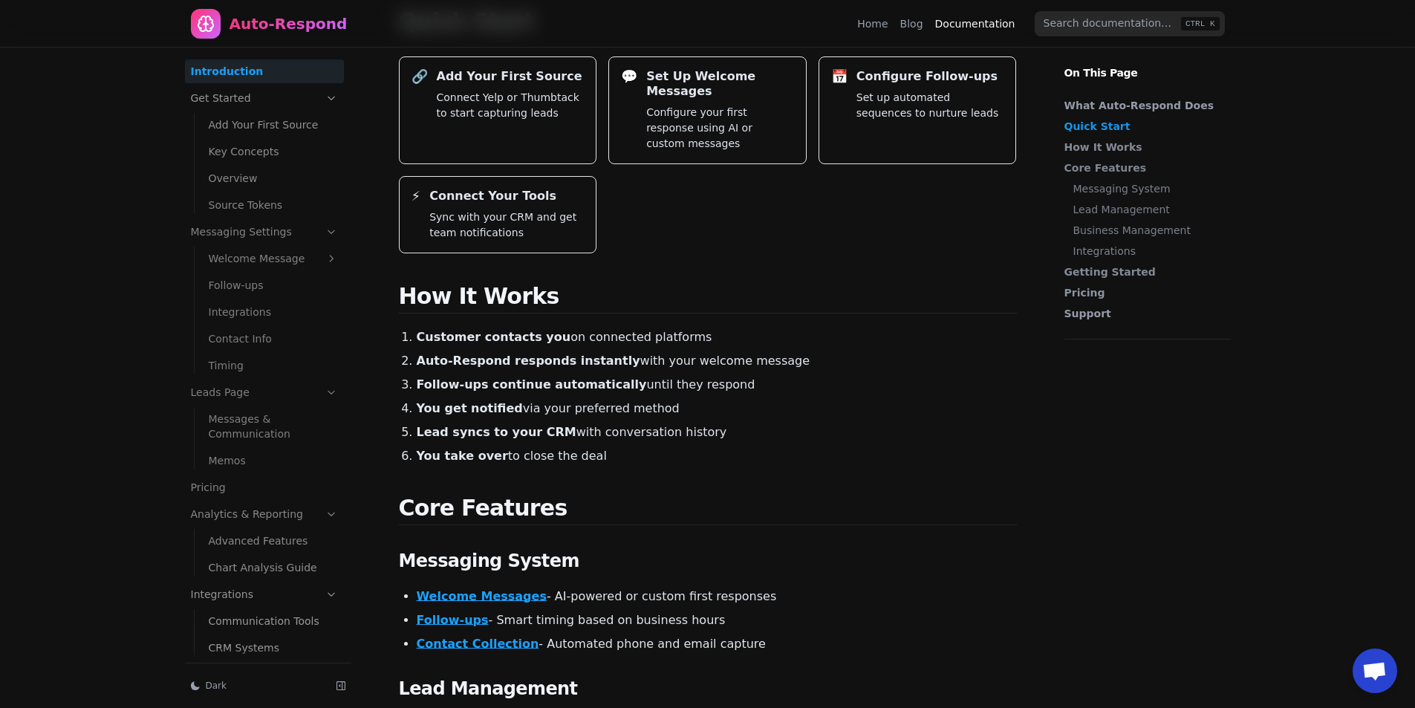
drag, startPoint x: 862, startPoint y: 437, endPoint x: 843, endPoint y: 436, distance: 18.6
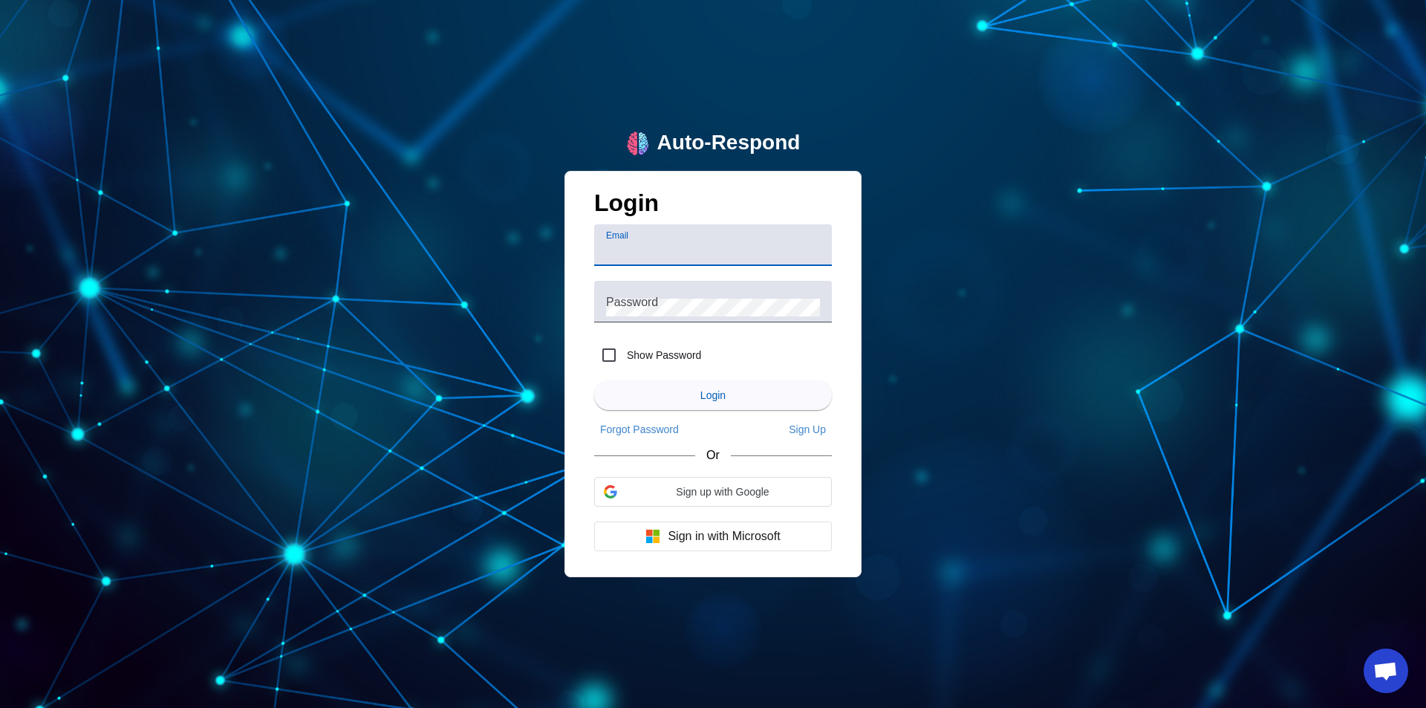
click at [696, 253] on input "Email" at bounding box center [713, 251] width 214 height 18
drag, startPoint x: 574, startPoint y: 284, endPoint x: 576, endPoint y: 339, distance: 55.7
click at [574, 284] on div "Login Email Password Show Password Login Forgot Password Sign Up Or Sign in wit…" at bounding box center [713, 374] width 297 height 406
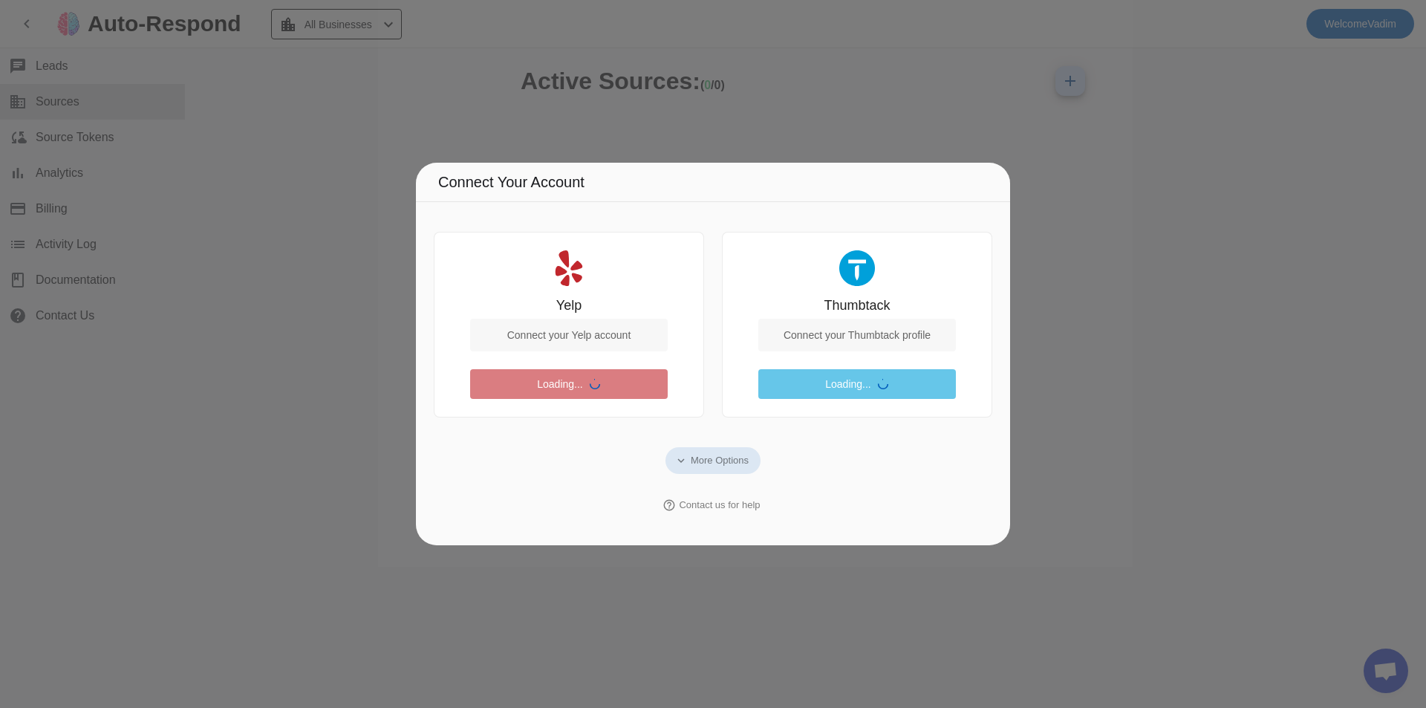
click at [1184, 235] on div at bounding box center [713, 354] width 1426 height 708
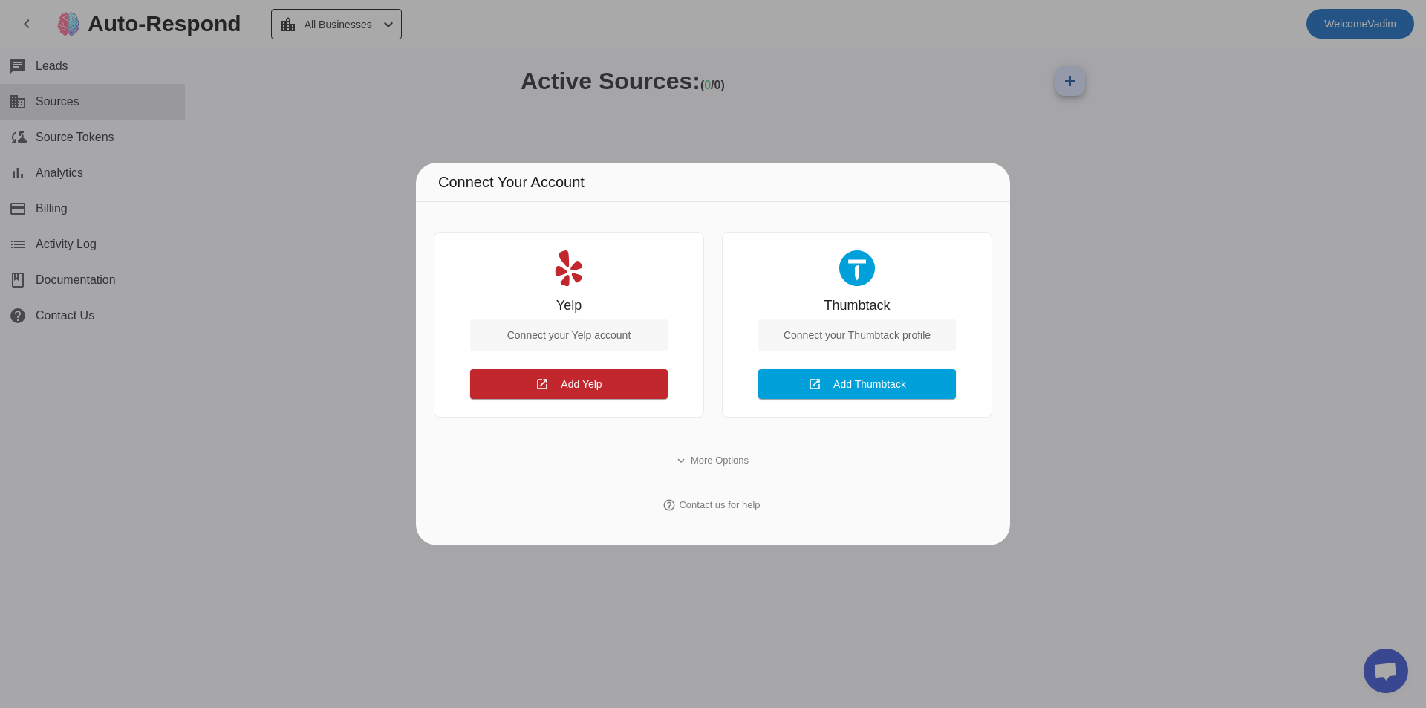
click at [1142, 287] on div at bounding box center [713, 354] width 1426 height 708
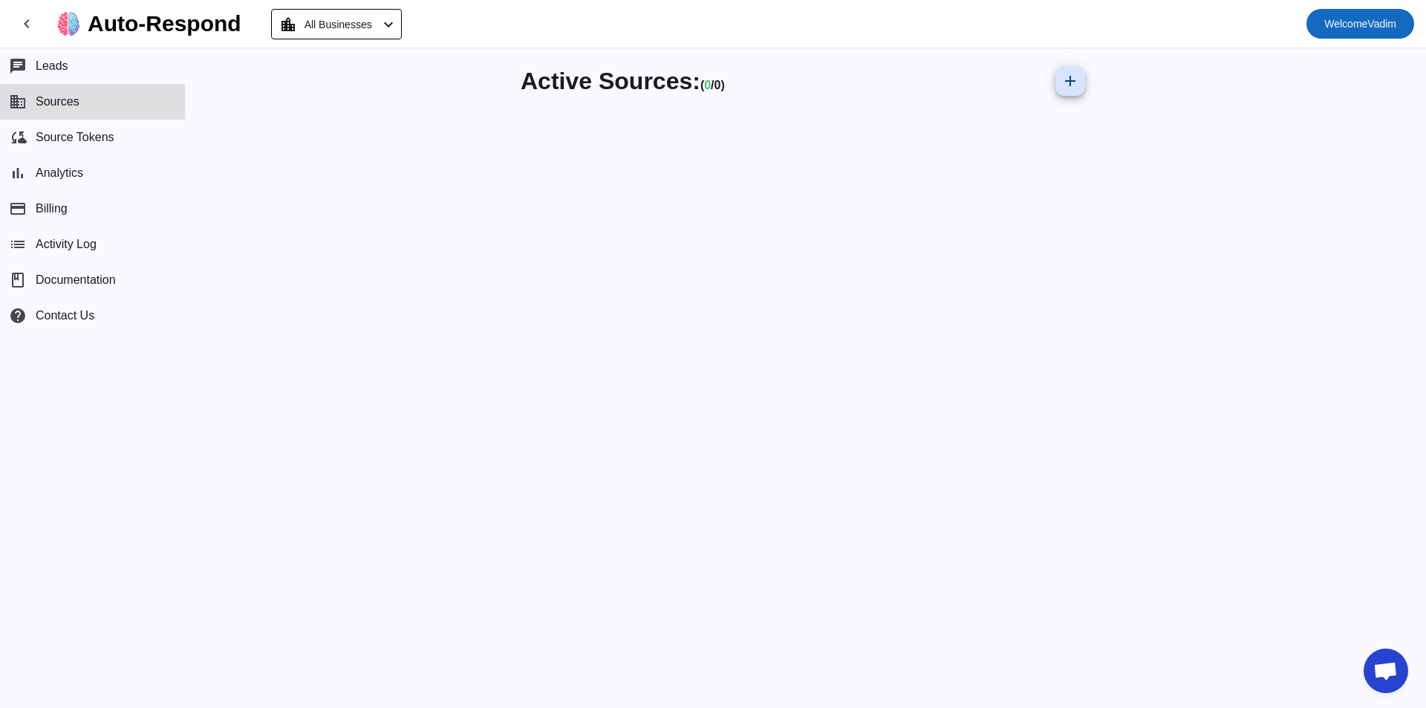
click at [1335, 30] on span "Welcome Vadim" at bounding box center [1360, 23] width 72 height 21
click at [1273, 117] on div at bounding box center [713, 354] width 1426 height 708
drag, startPoint x: 539, startPoint y: 74, endPoint x: 819, endPoint y: 72, distance: 279.3
click at [779, 69] on div "Active Sources: ( 0 / 0) add" at bounding box center [806, 378] width 1240 height 660
click at [827, 75] on div "Active Sources: ( 0 / 0) add" at bounding box center [806, 81] width 570 height 42
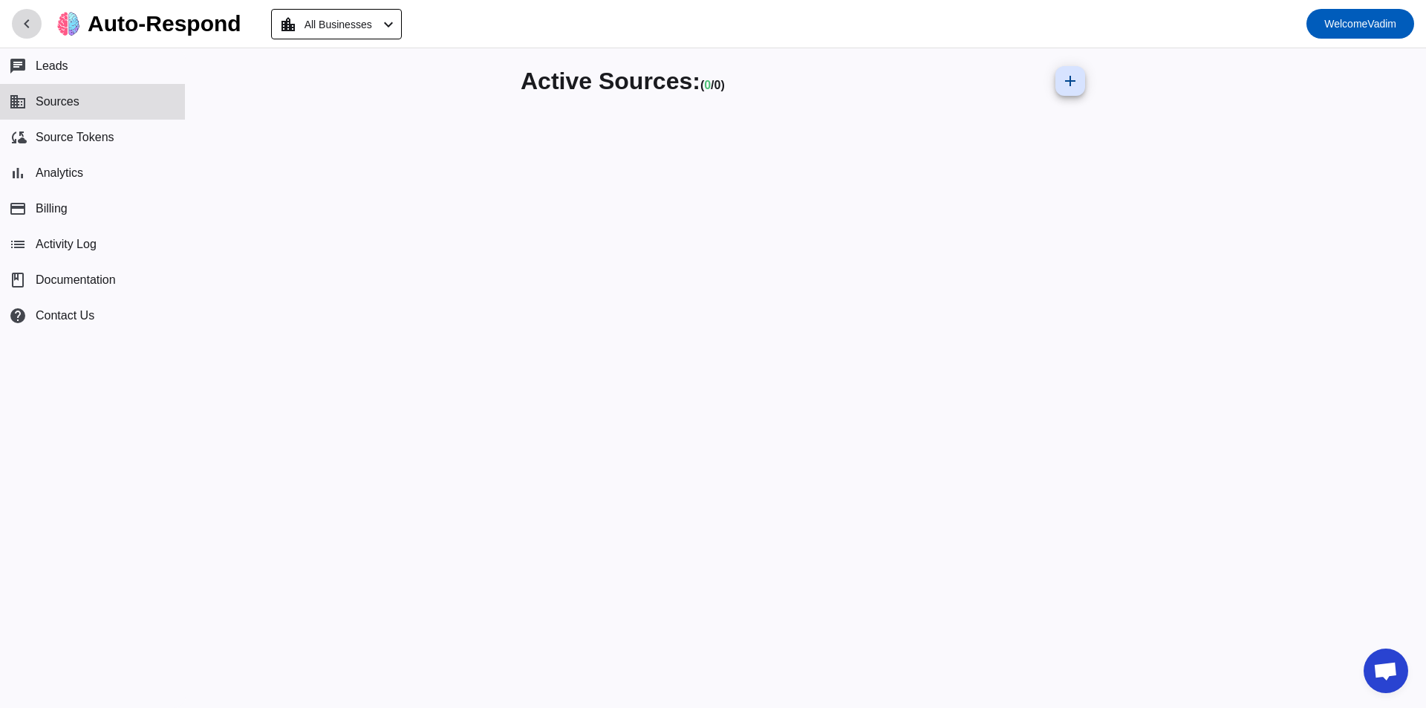
click at [39, 21] on span at bounding box center [27, 24] width 36 height 36
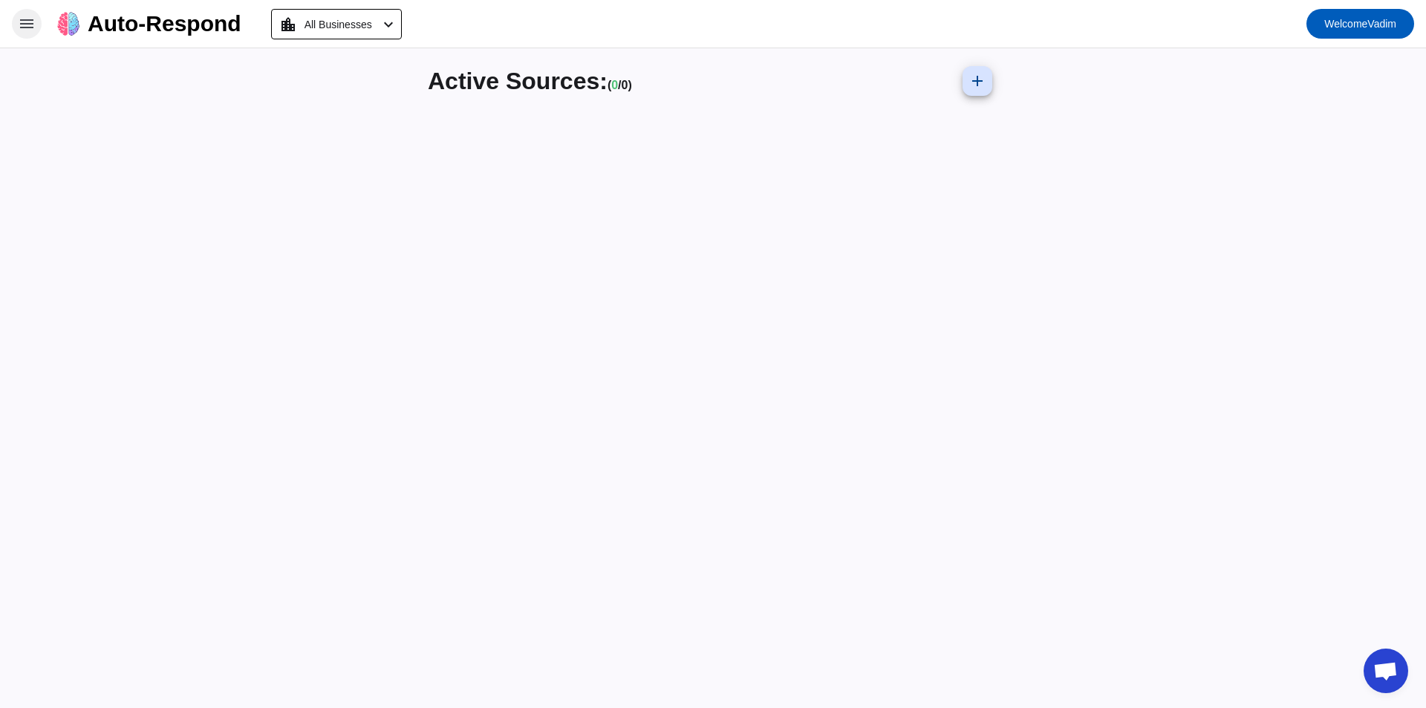
click at [43, 25] on span at bounding box center [27, 24] width 36 height 36
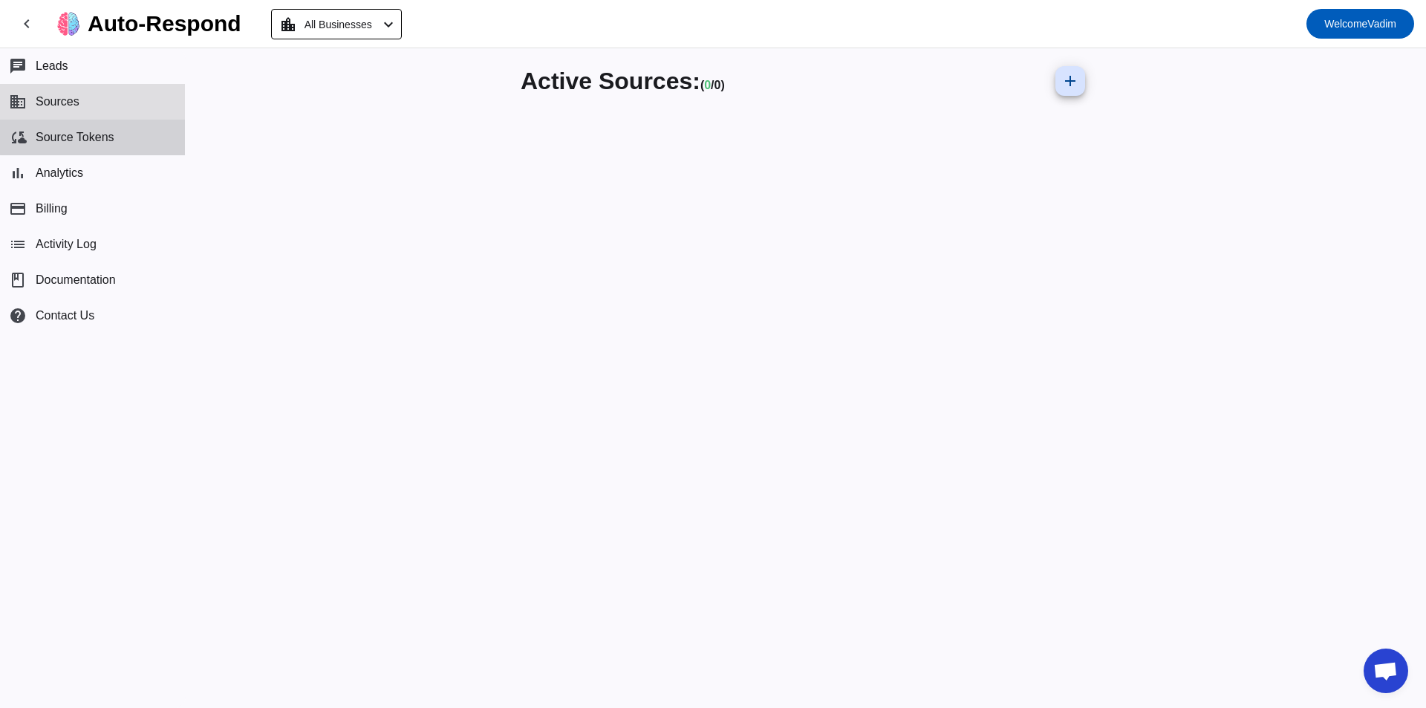
click at [117, 128] on button "cloud_sync Source Tokens" at bounding box center [92, 138] width 185 height 36
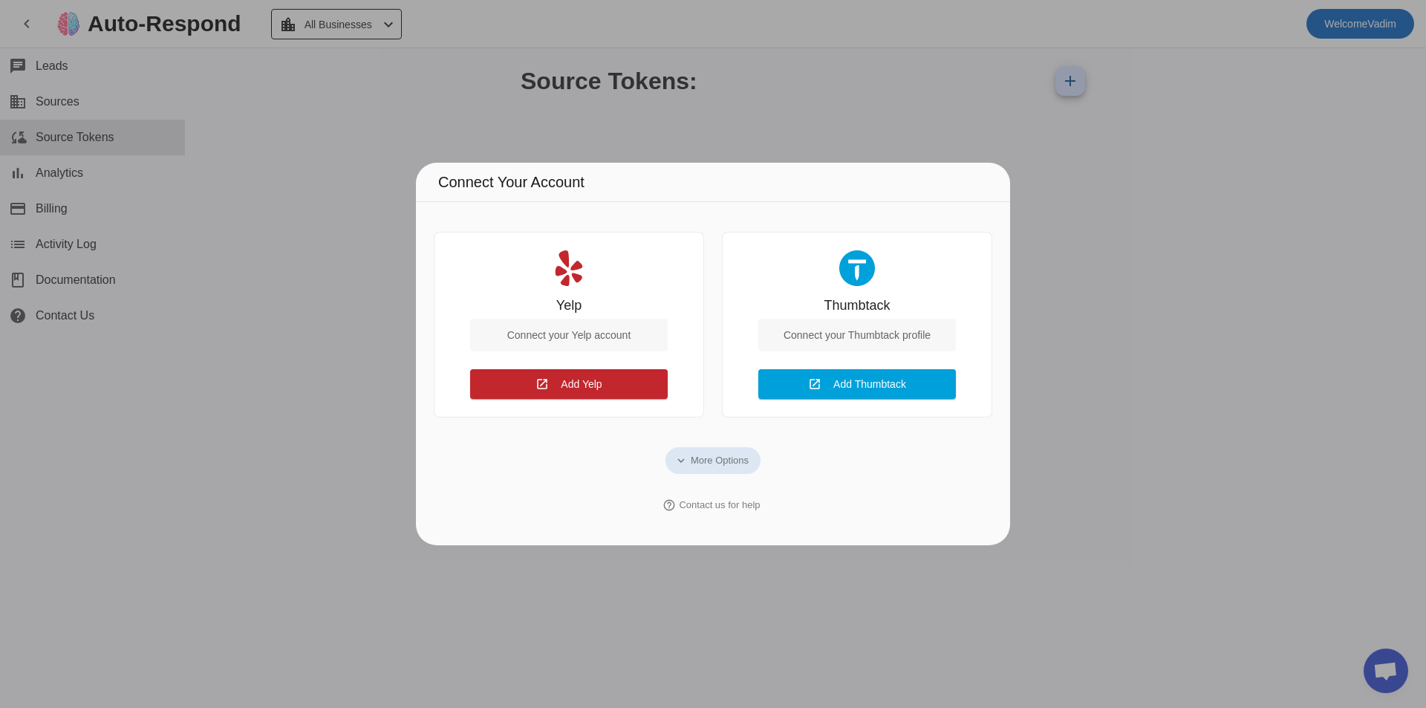
click at [592, 339] on div "Connect your Yelp account" at bounding box center [569, 335] width 198 height 33
click at [614, 338] on div "Connect your Yelp account" at bounding box center [569, 335] width 198 height 33
click at [186, 254] on div at bounding box center [713, 354] width 1426 height 708
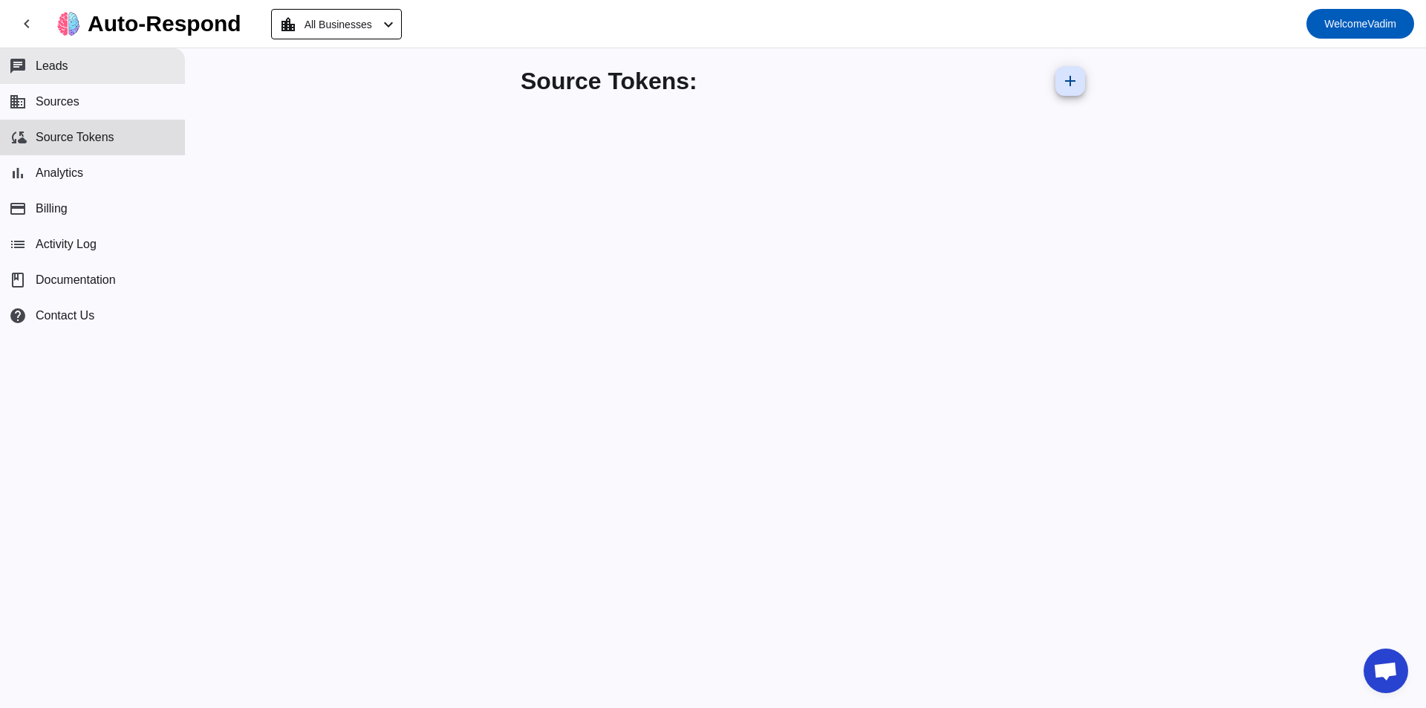
click at [46, 72] on span "Leads" at bounding box center [52, 65] width 33 height 13
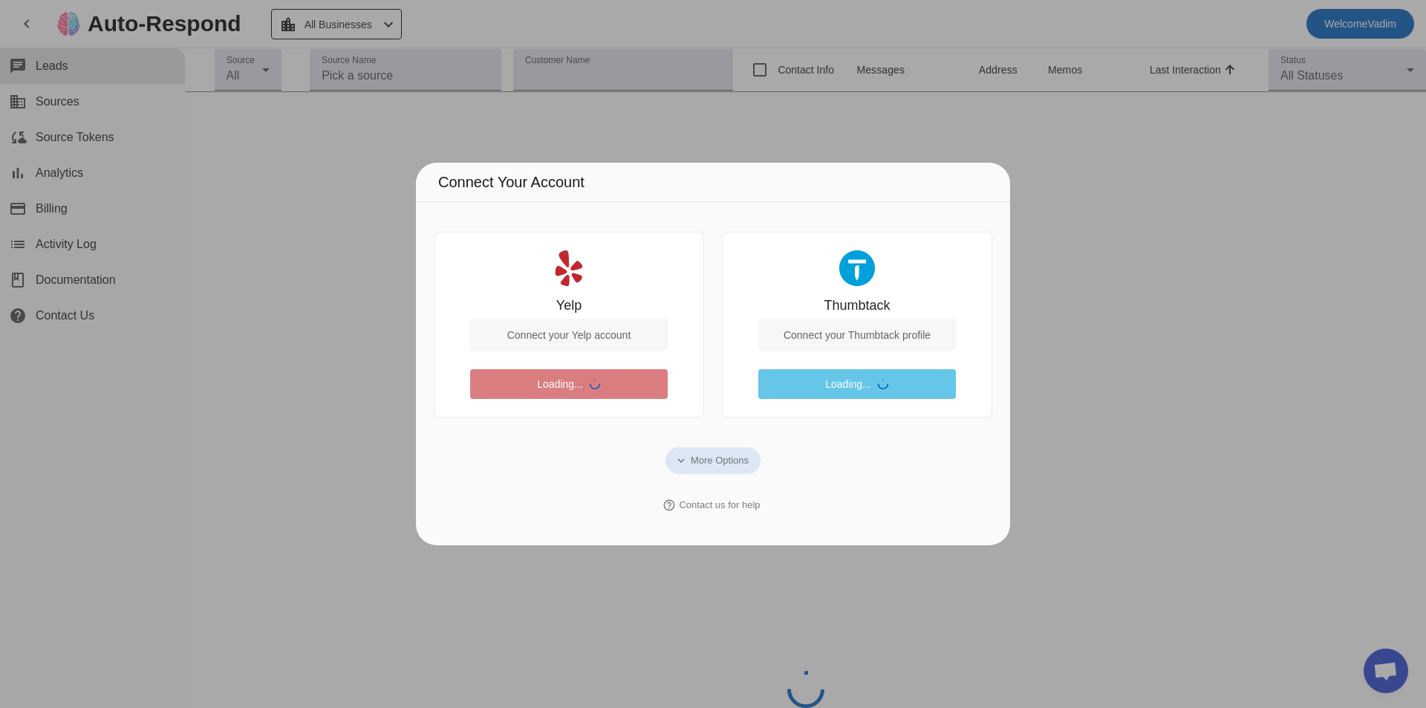
click at [403, 204] on div at bounding box center [713, 354] width 1426 height 708
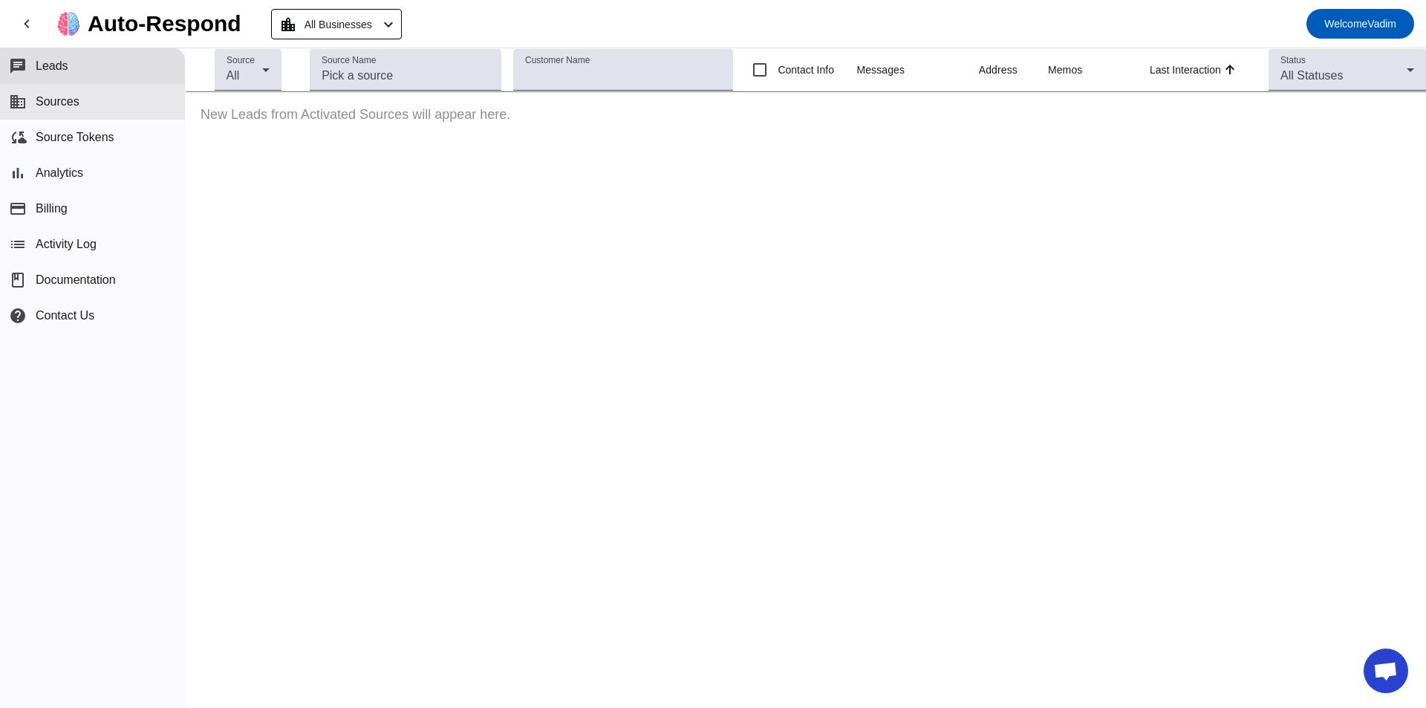
click at [119, 118] on button "business Sources" at bounding box center [92, 102] width 185 height 36
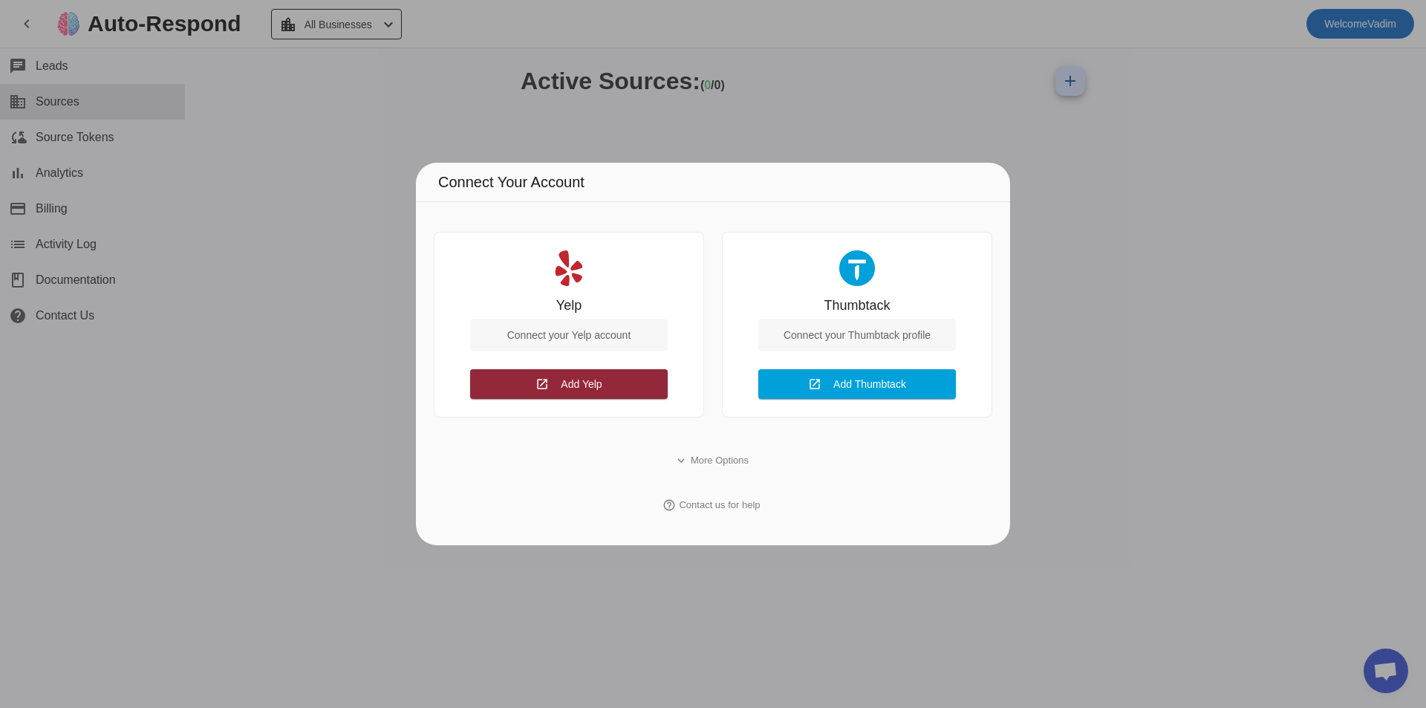
click at [585, 384] on span "Add Yelp" at bounding box center [581, 385] width 41 height 12
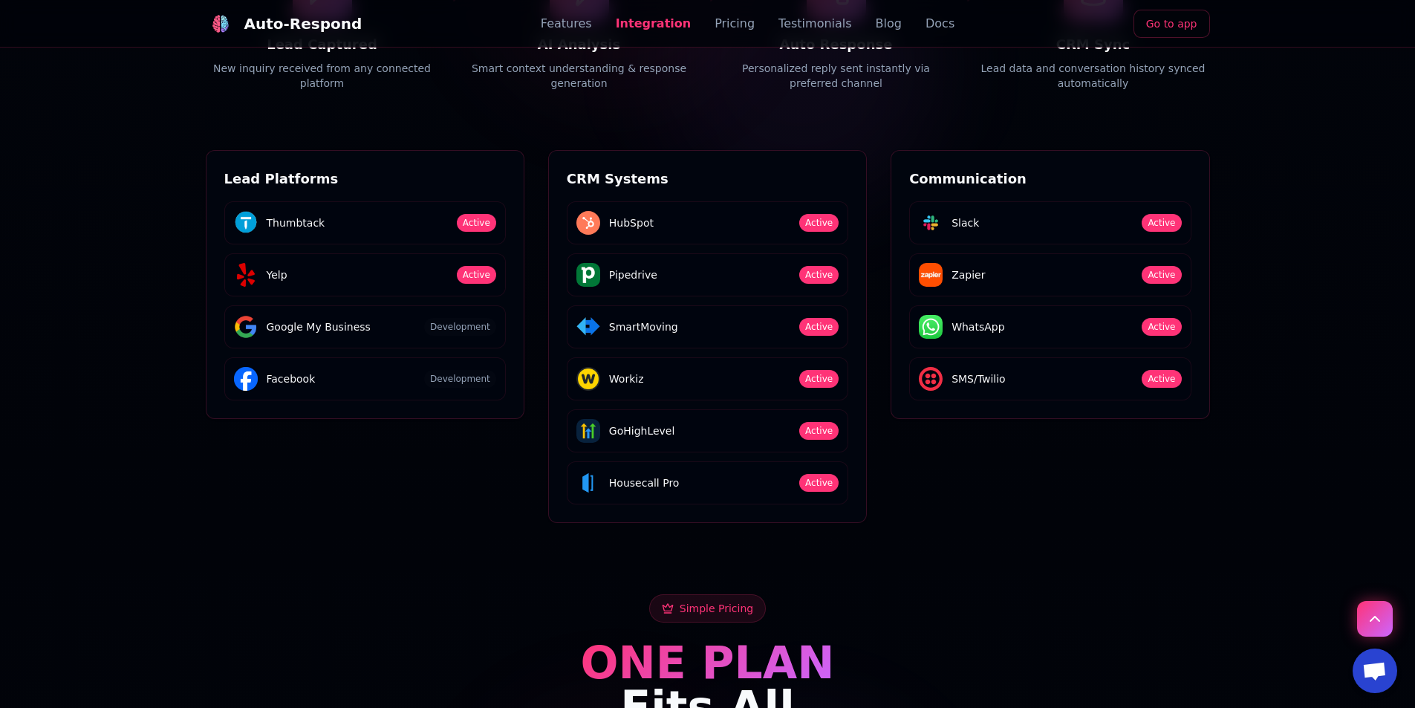
scroll to position [2377, 0]
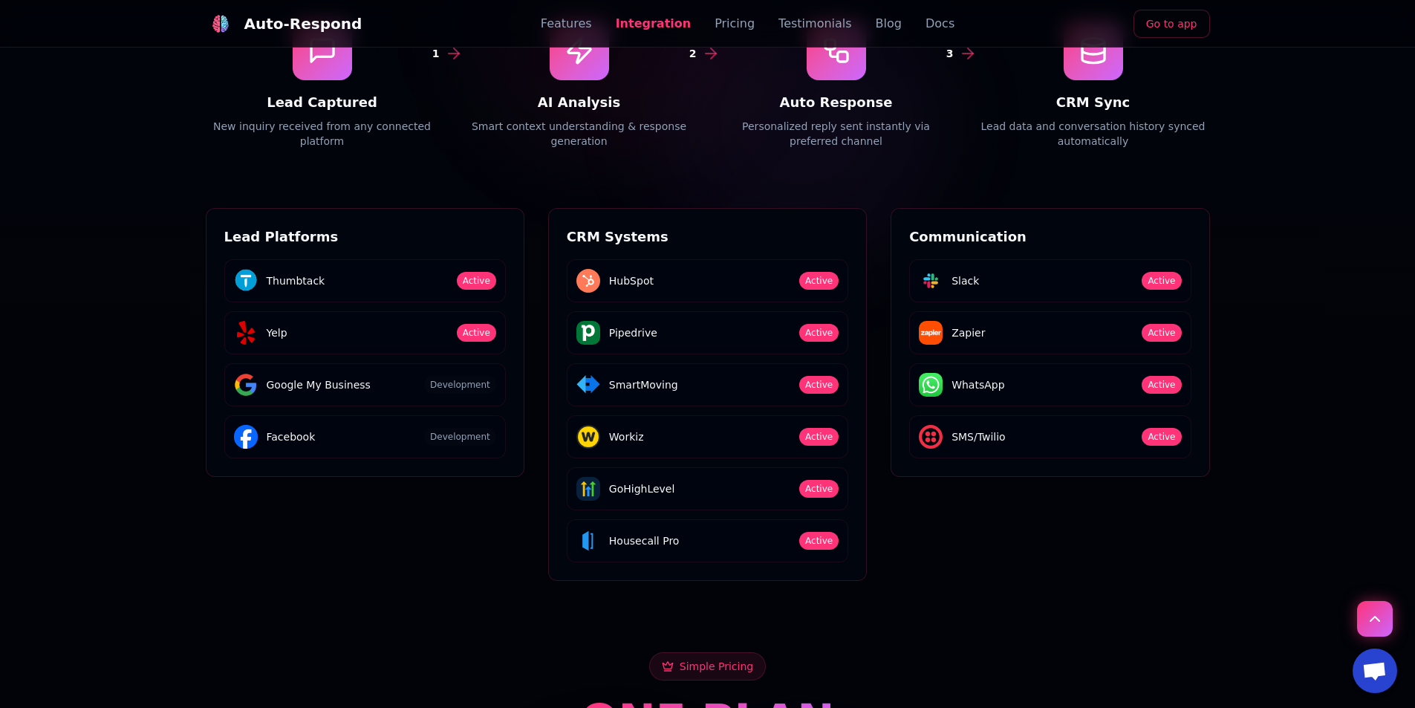
click at [821, 532] on span "Active" at bounding box center [818, 541] width 39 height 18
click at [818, 532] on span "Active" at bounding box center [818, 541] width 39 height 18
click at [684, 519] on div "Housecall Pro Active" at bounding box center [708, 540] width 282 height 43
click at [649, 533] on span "Housecall Pro" at bounding box center [644, 540] width 71 height 15
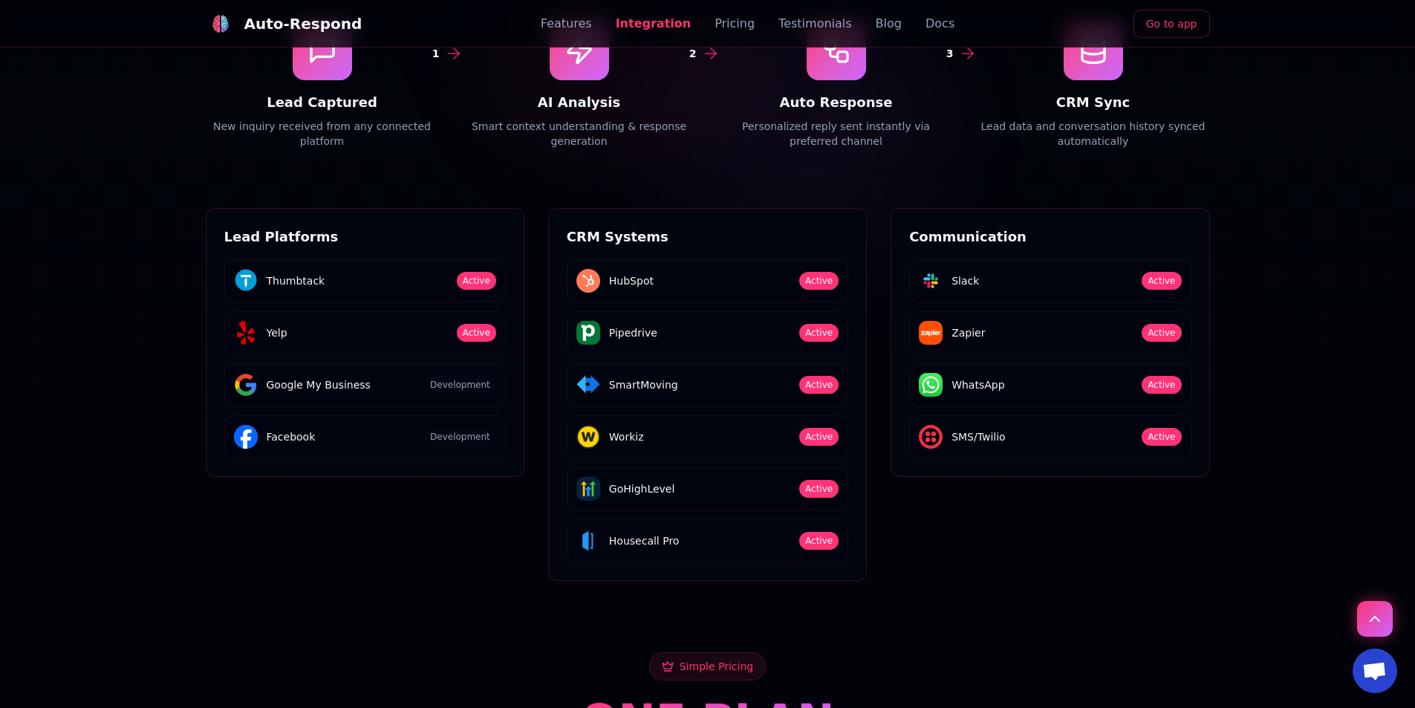
click at [640, 533] on span "Housecall Pro" at bounding box center [644, 540] width 71 height 15
click at [634, 533] on span "Housecall Pro" at bounding box center [644, 540] width 71 height 15
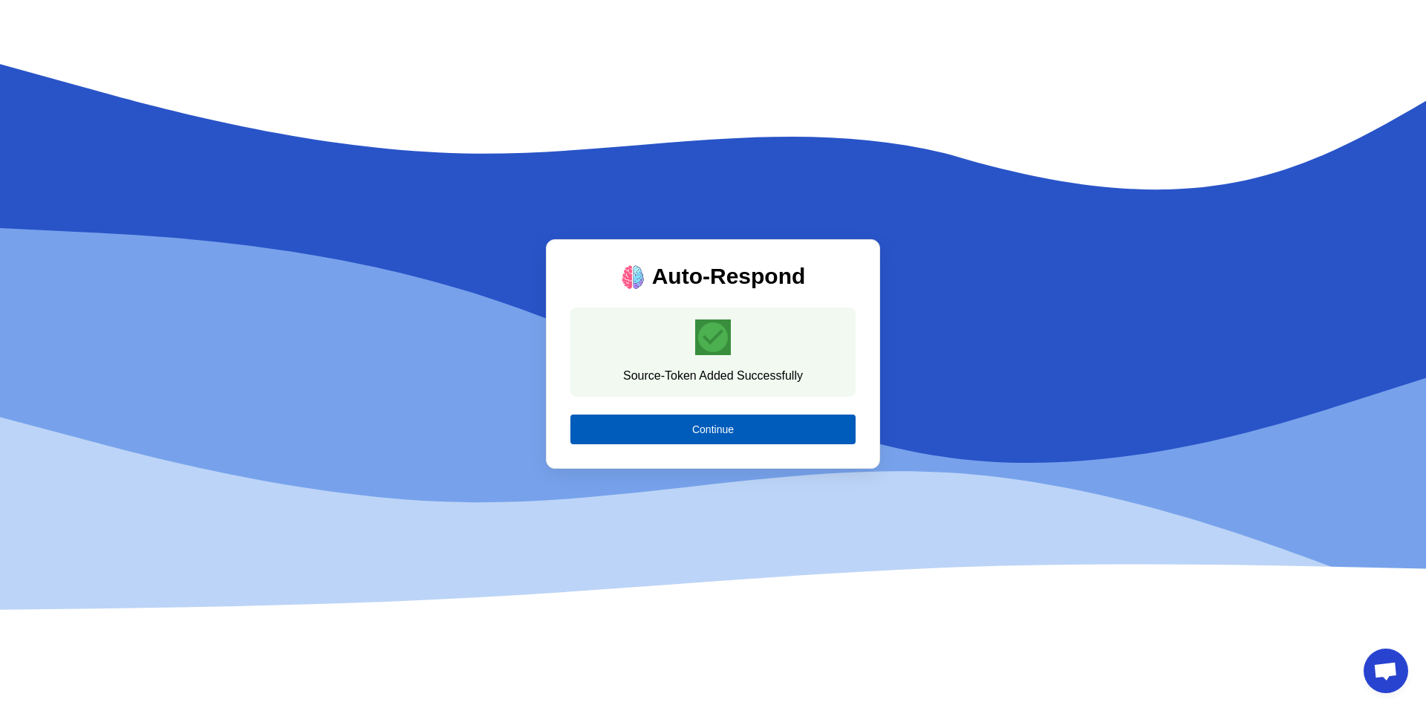
click at [766, 432] on span at bounding box center [712, 429] width 285 height 36
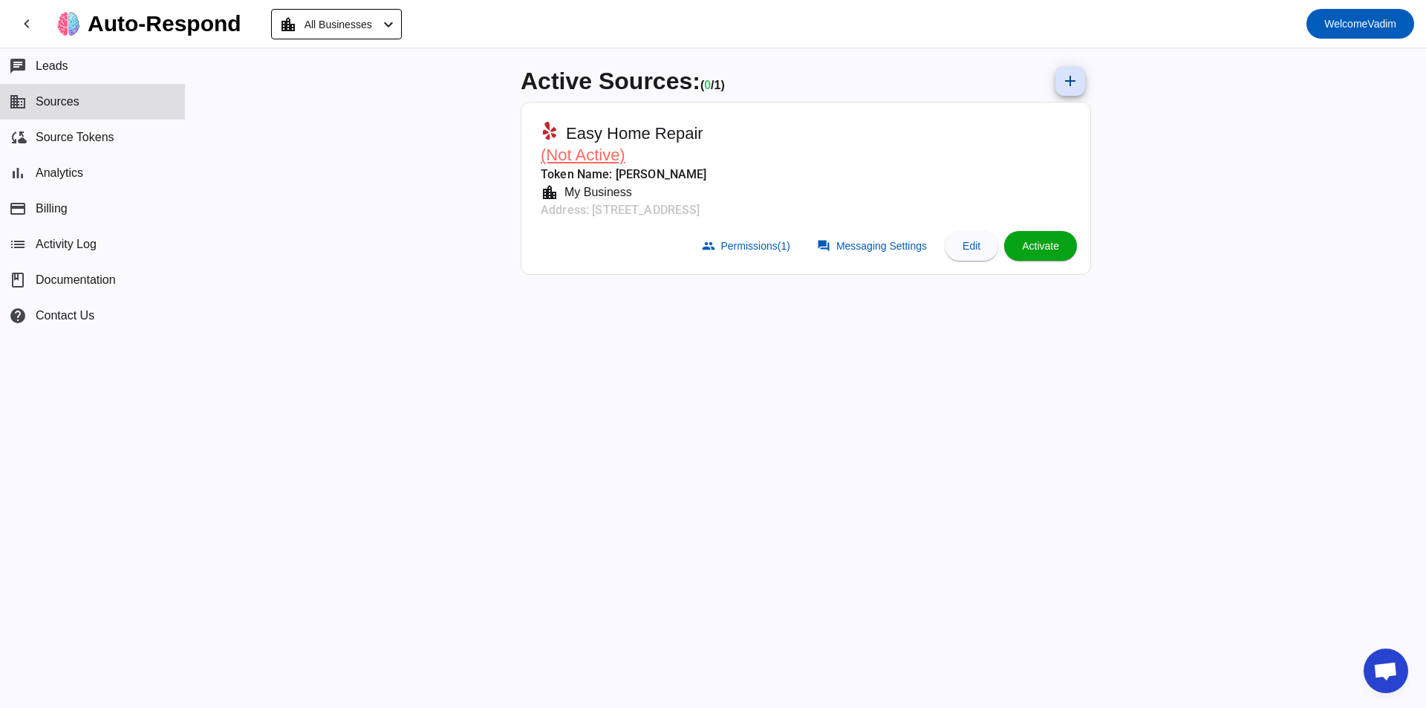
click at [1052, 244] on span "Activate" at bounding box center [1040, 246] width 37 height 12
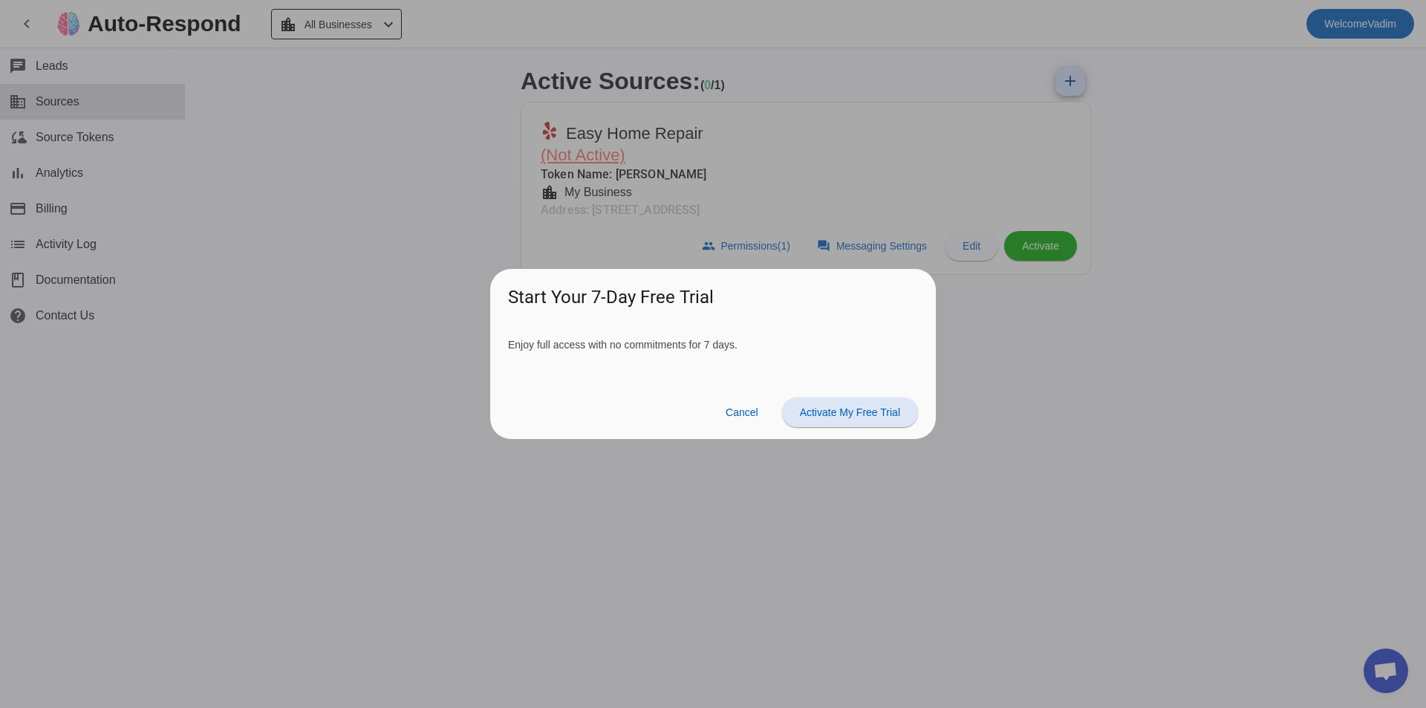
click at [812, 420] on span at bounding box center [850, 412] width 136 height 36
